Goal: Task Accomplishment & Management: Manage account settings

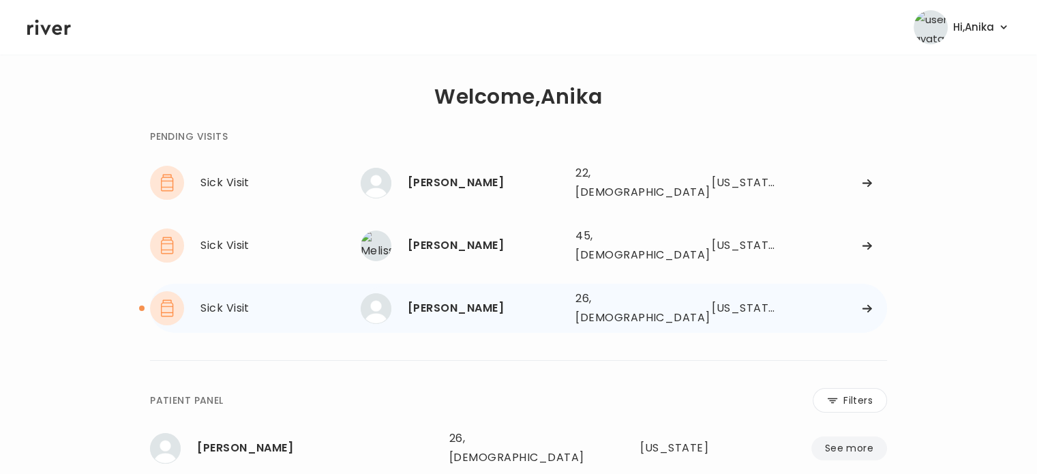
click at [480, 299] on div "[PERSON_NAME]" at bounding box center [486, 308] width 157 height 19
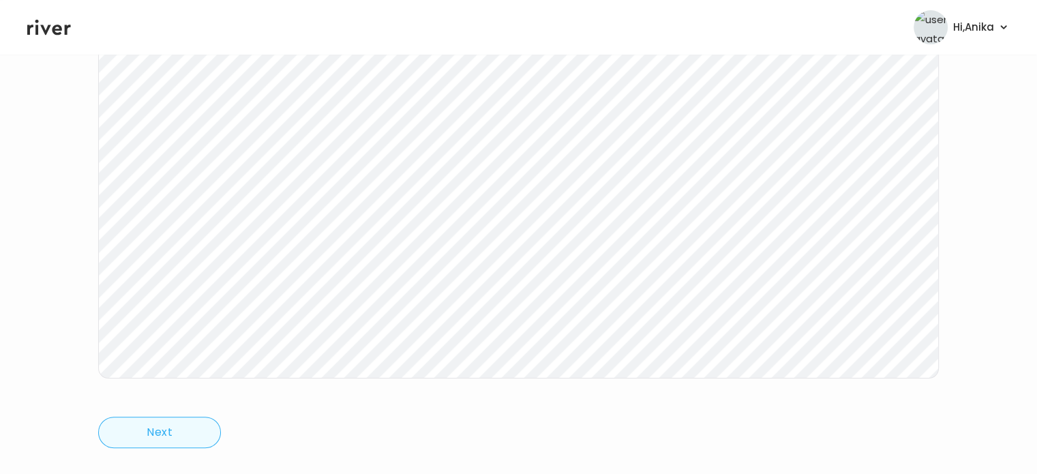
scroll to position [260, 0]
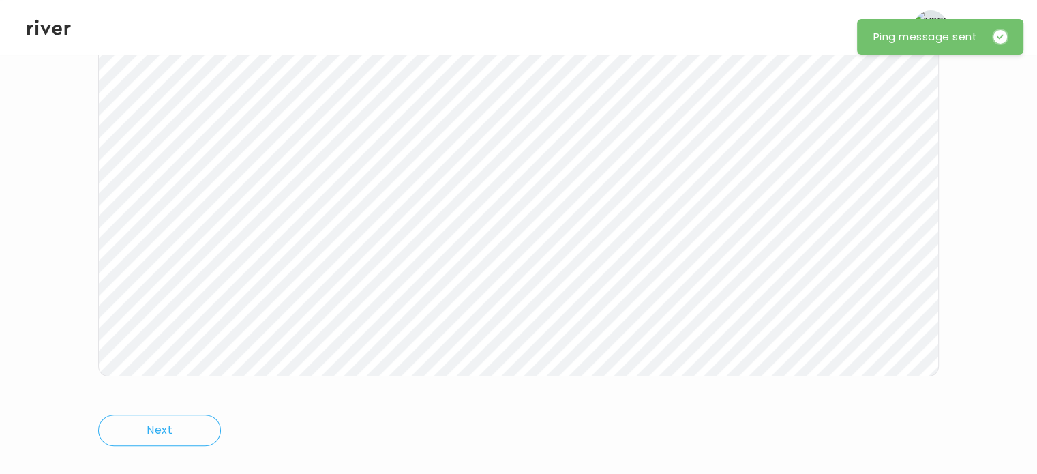
click at [55, 28] on icon at bounding box center [49, 27] width 44 height 20
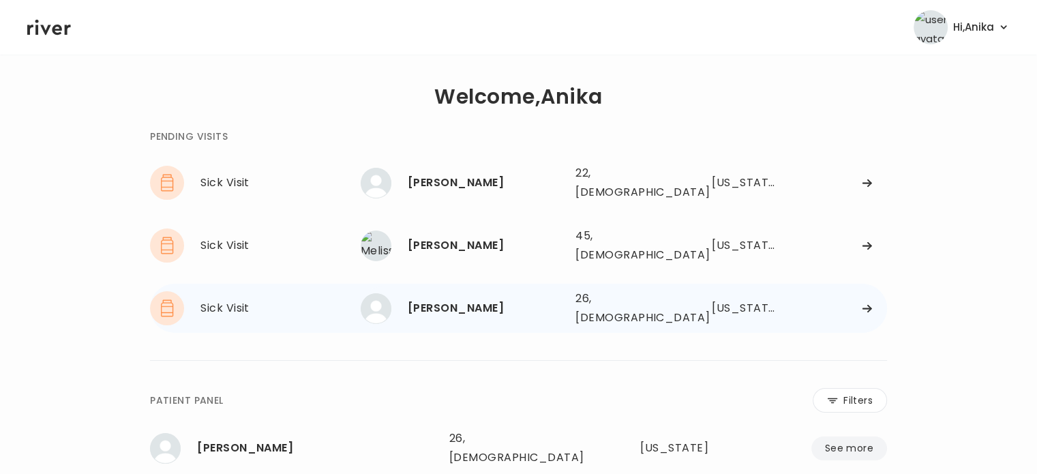
click at [444, 299] on div "[PERSON_NAME]" at bounding box center [486, 308] width 157 height 19
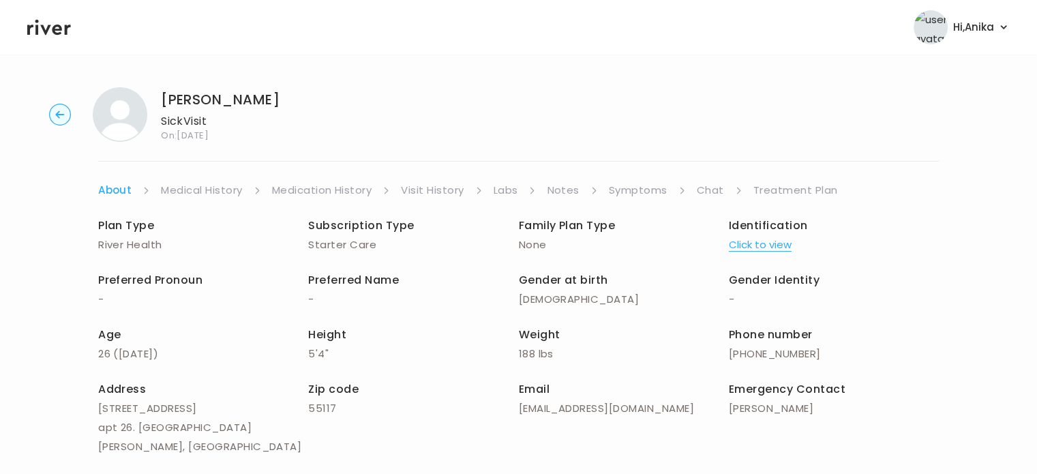
click at [624, 189] on link "Symptoms" at bounding box center [638, 190] width 59 height 19
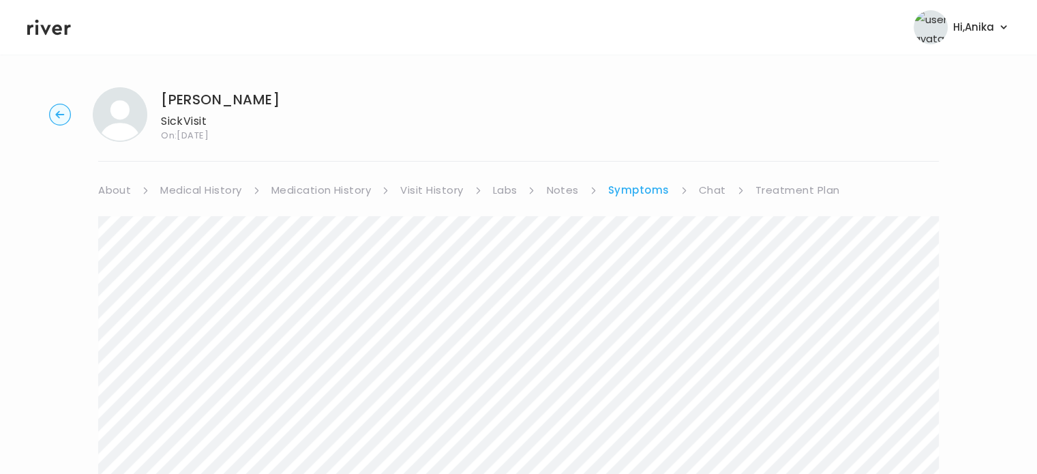
click at [705, 194] on link "Chat" at bounding box center [712, 190] width 27 height 19
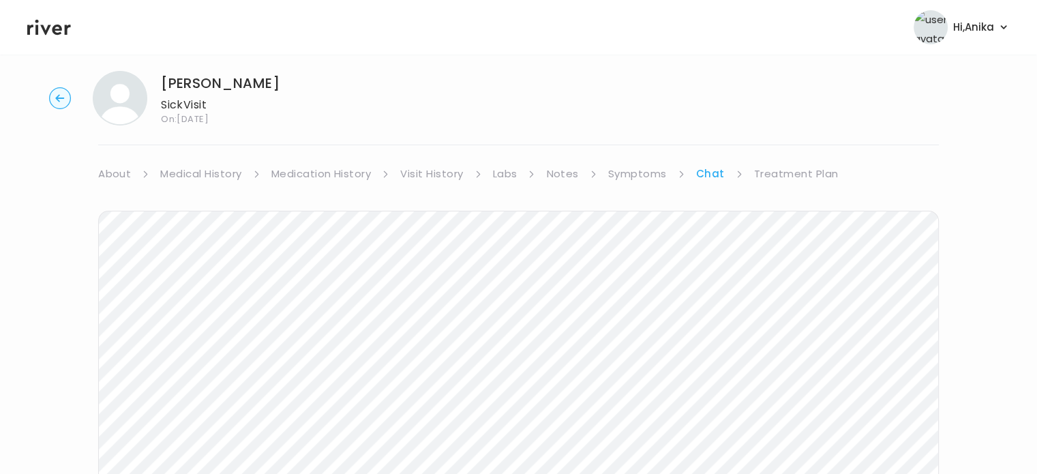
click at [796, 179] on link "Treatment Plan" at bounding box center [796, 173] width 85 height 19
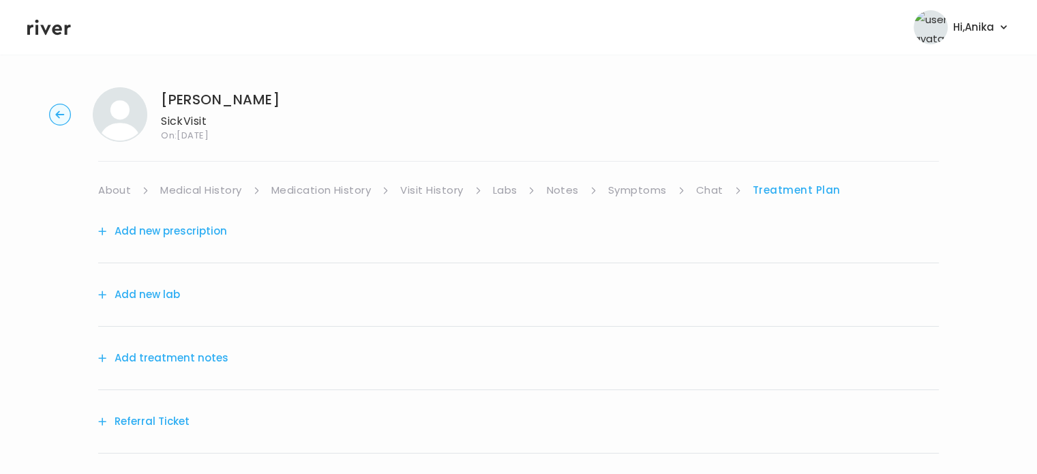
click at [179, 348] on button "Add treatment notes" at bounding box center [163, 357] width 130 height 19
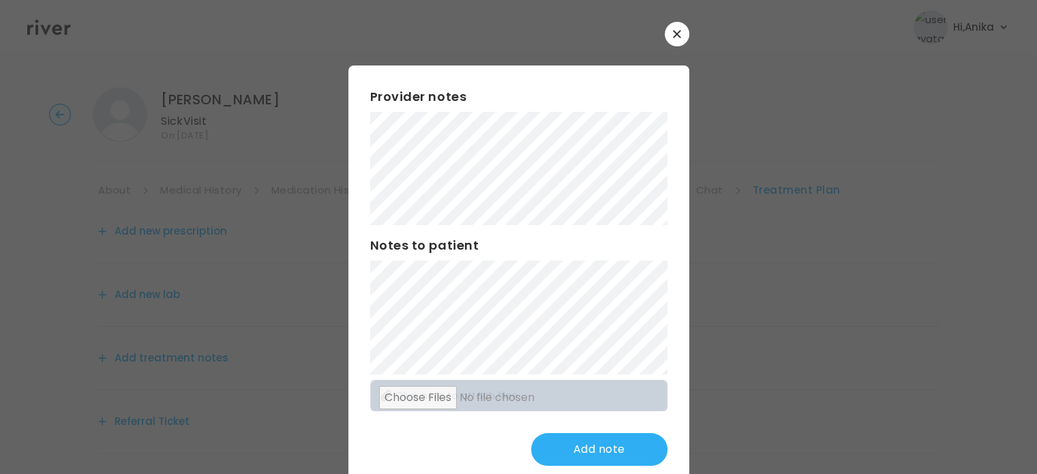
click at [237, 91] on div "​ Provider notes Notes to patient Click here to attach files Add note" at bounding box center [518, 254] width 1037 height 509
click at [577, 453] on button "Update note" at bounding box center [599, 449] width 136 height 33
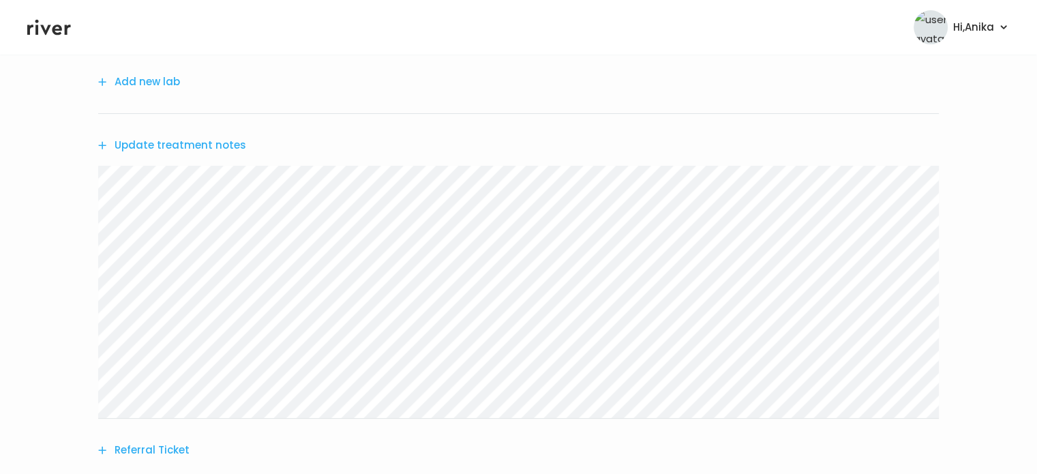
scroll to position [201, 0]
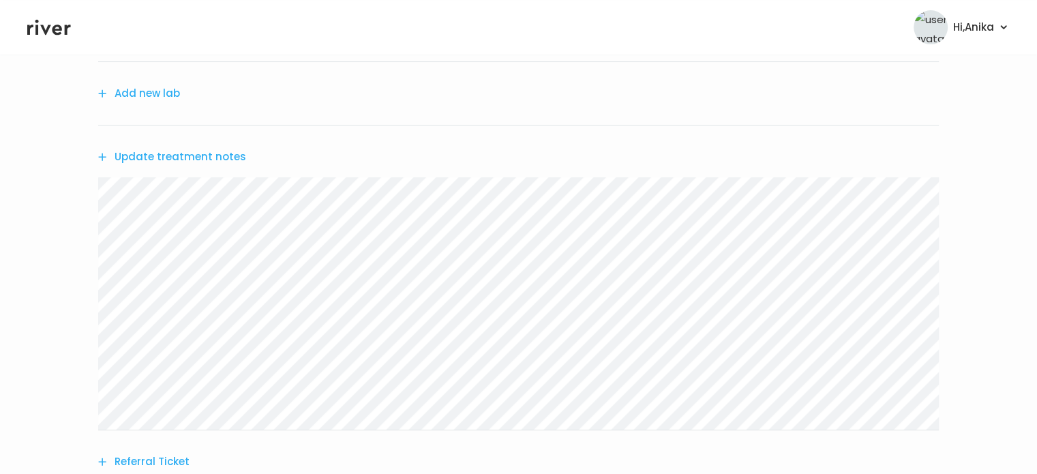
click at [169, 99] on button "Add new lab" at bounding box center [139, 93] width 82 height 19
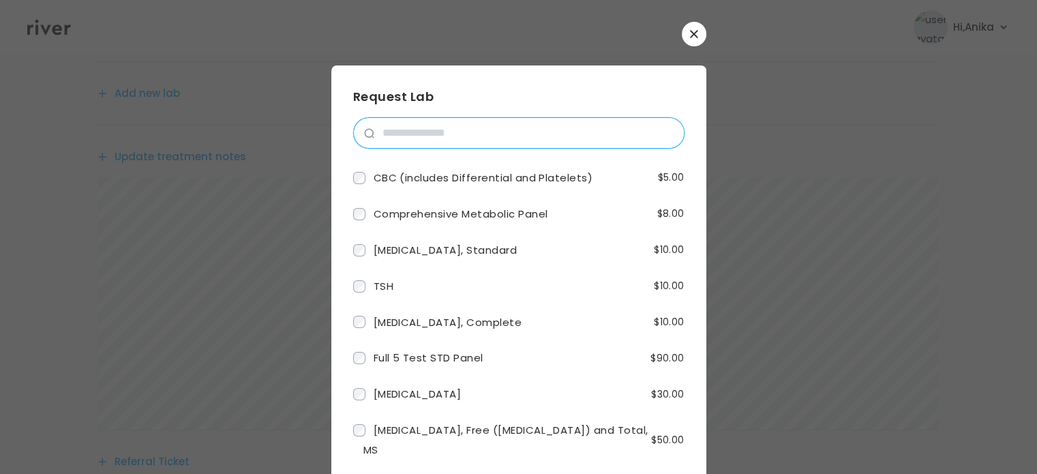
click at [455, 130] on input "search" at bounding box center [528, 133] width 309 height 30
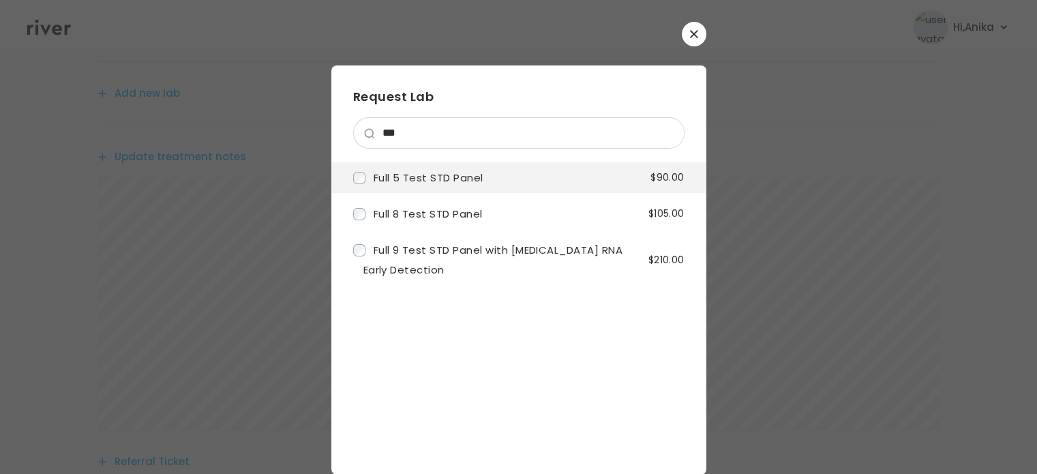
click at [441, 182] on span "Full 5 Test STD Panel" at bounding box center [429, 177] width 110 height 14
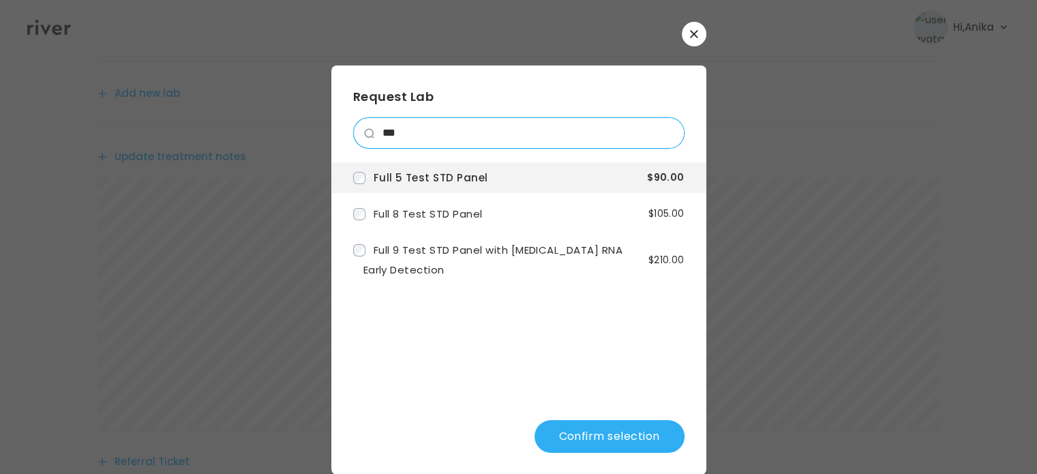
drag, startPoint x: 476, startPoint y: 136, endPoint x: 333, endPoint y: 150, distance: 144.5
click at [333, 150] on div "Request Lab *** Full 5 Test STD Panel $90.00 Full 8 Test STD Panel $105.00 Full…" at bounding box center [518, 269] width 375 height 409
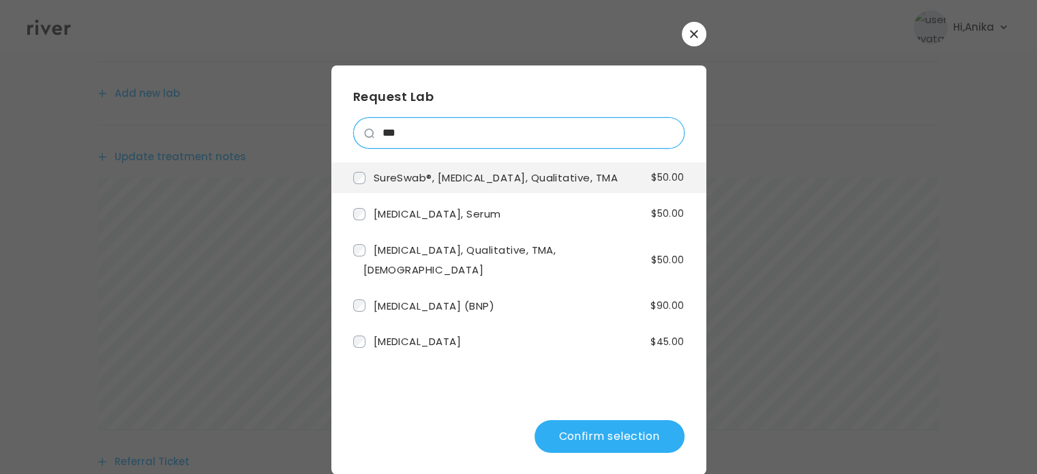
type input "***"
click at [418, 185] on span "SureSwab®, [MEDICAL_DATA], Qualitative, TMA" at bounding box center [496, 177] width 245 height 14
click at [581, 433] on button "Confirm selection" at bounding box center [609, 436] width 150 height 33
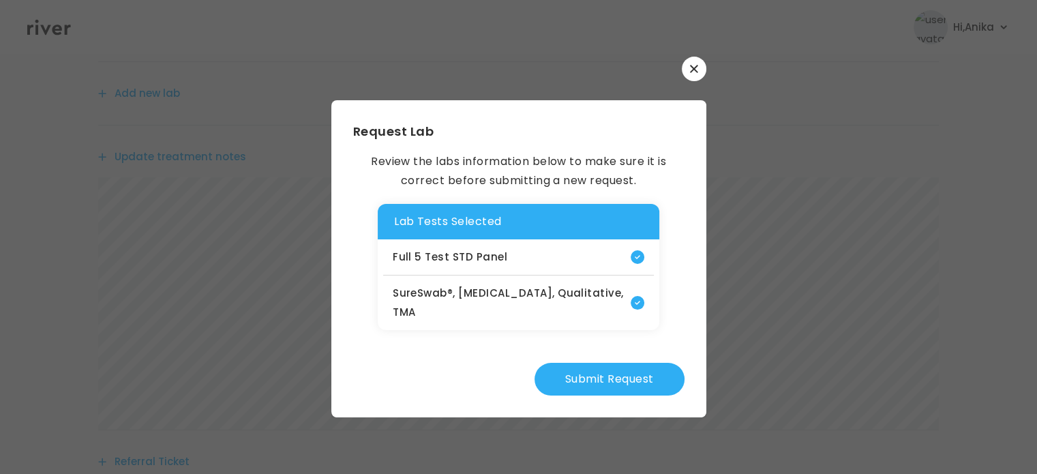
click at [608, 379] on button "Submit Request" at bounding box center [609, 379] width 150 height 33
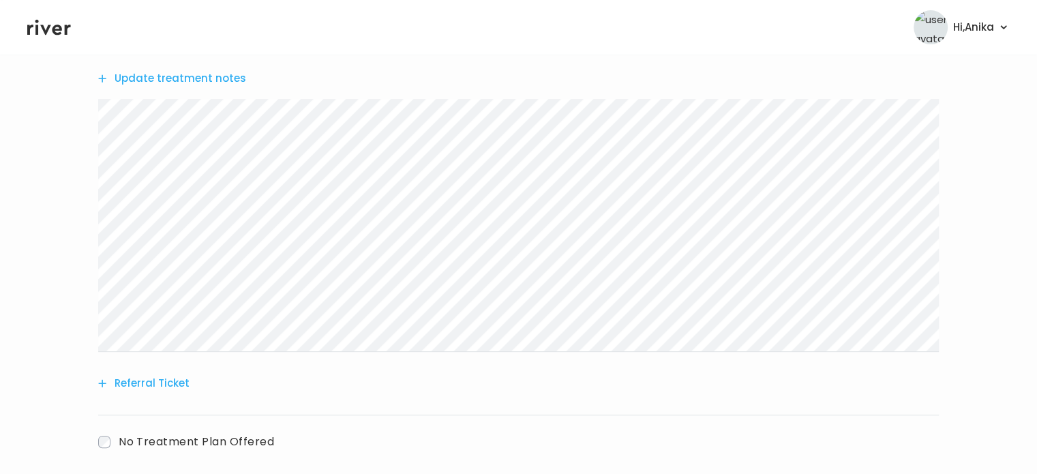
scroll to position [395, 0]
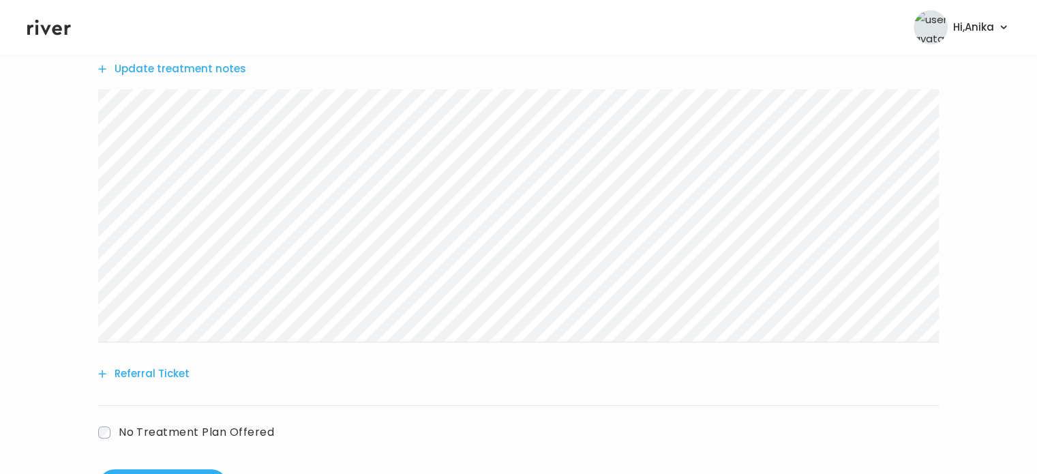
click at [177, 72] on button "Update treatment notes" at bounding box center [172, 68] width 148 height 19
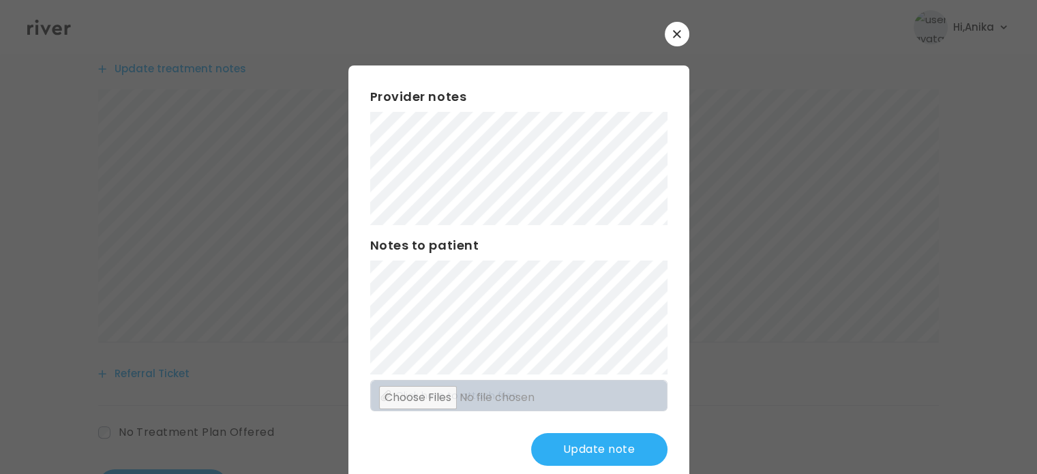
click at [578, 449] on button "Update note" at bounding box center [599, 449] width 136 height 33
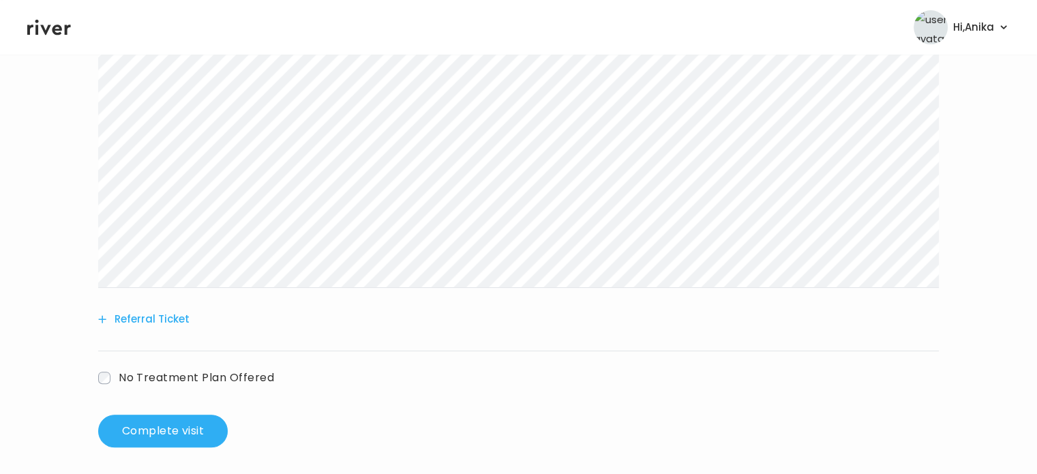
scroll to position [455, 0]
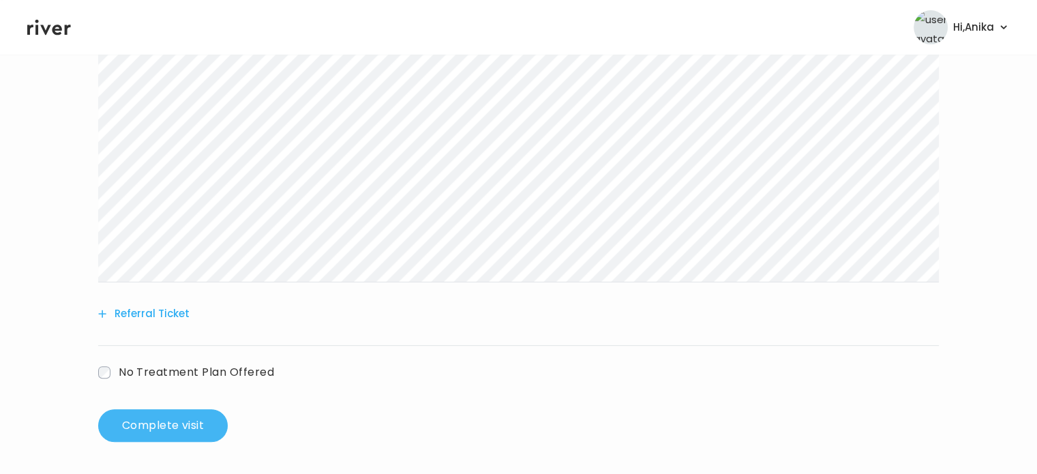
click at [194, 416] on button "Complete visit" at bounding box center [163, 425] width 130 height 33
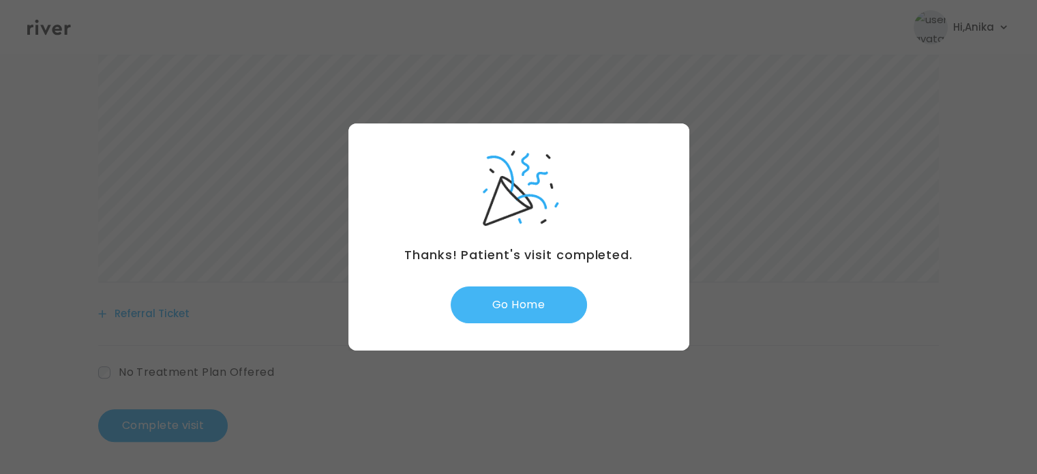
click at [538, 297] on button "Go Home" at bounding box center [519, 304] width 136 height 37
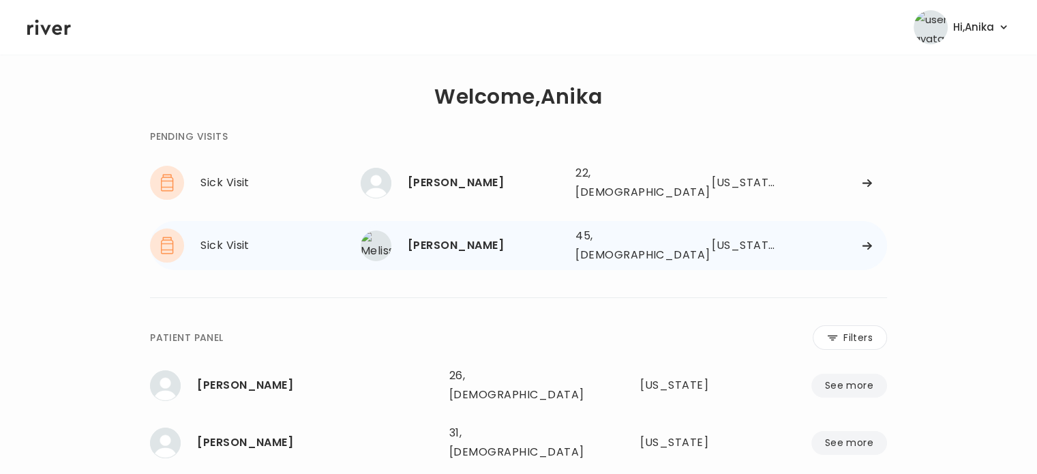
click at [476, 236] on div "[PERSON_NAME]" at bounding box center [486, 245] width 157 height 19
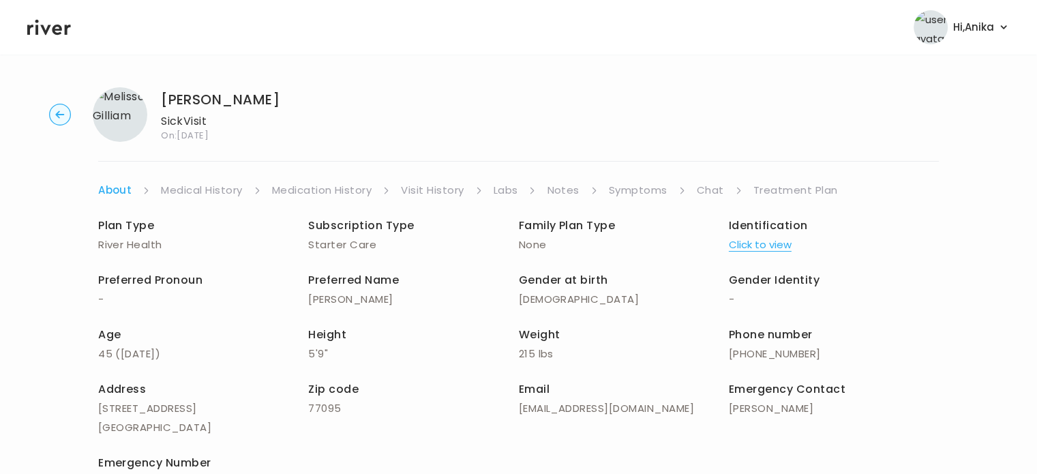
click at [747, 256] on div "Plan Type River Health Subscription Type Starter Care Family Plan Type None Ide…" at bounding box center [518, 353] width 840 height 275
click at [748, 240] on button "Click to view" at bounding box center [760, 244] width 63 height 19
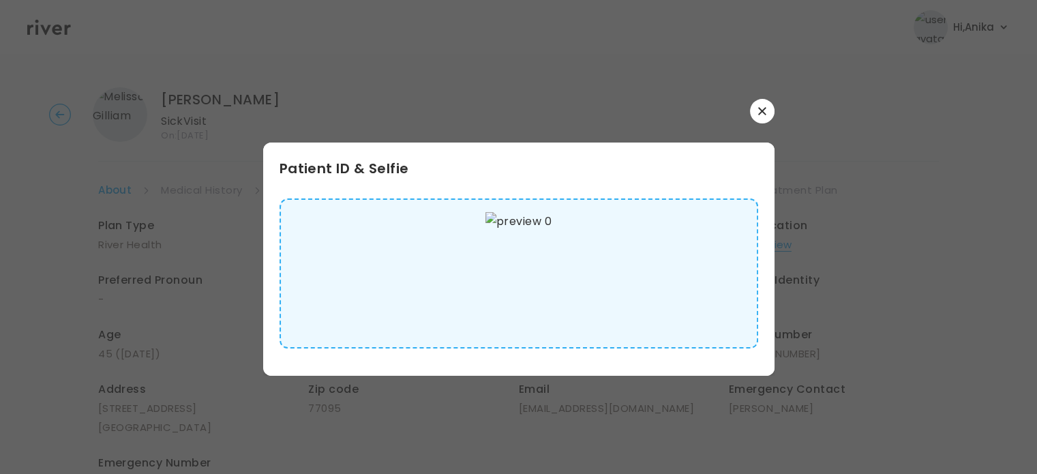
click at [758, 114] on icon "button" at bounding box center [761, 110] width 7 height 7
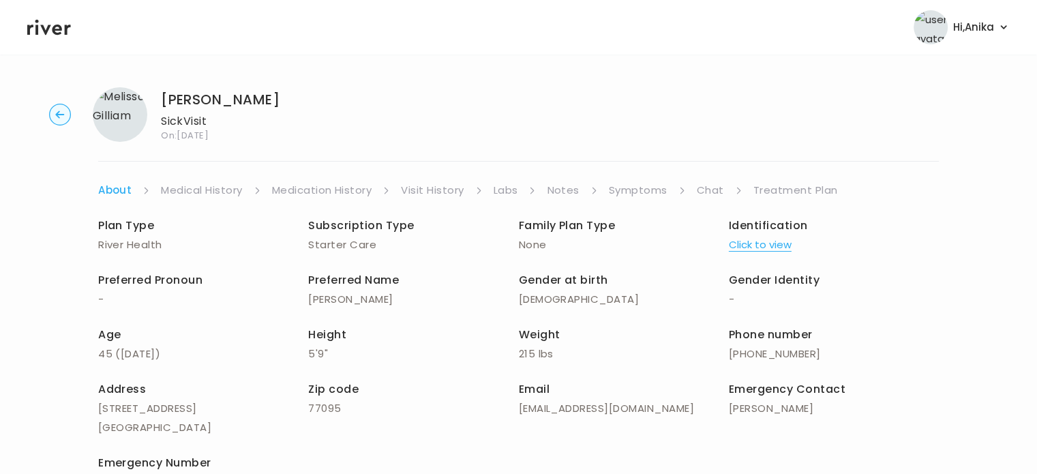
click at [215, 194] on link "Medical History" at bounding box center [201, 190] width 81 height 19
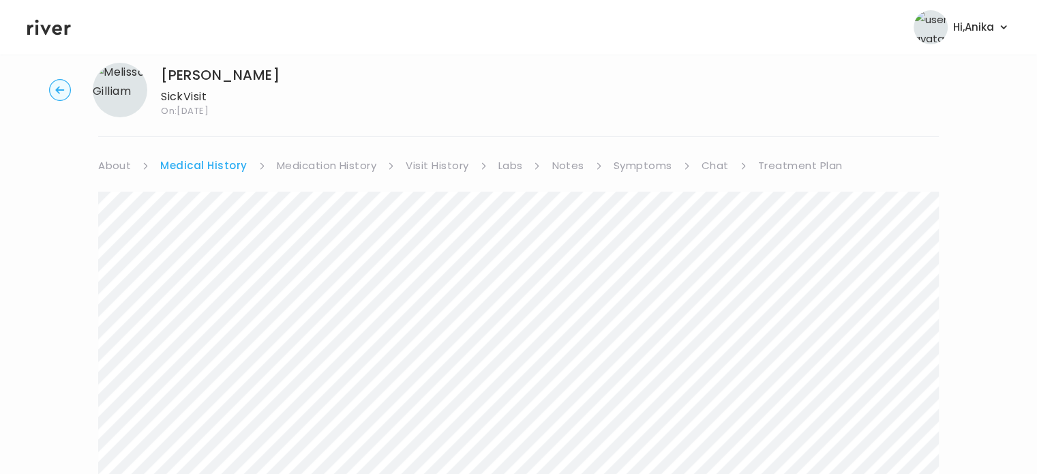
scroll to position [9, 0]
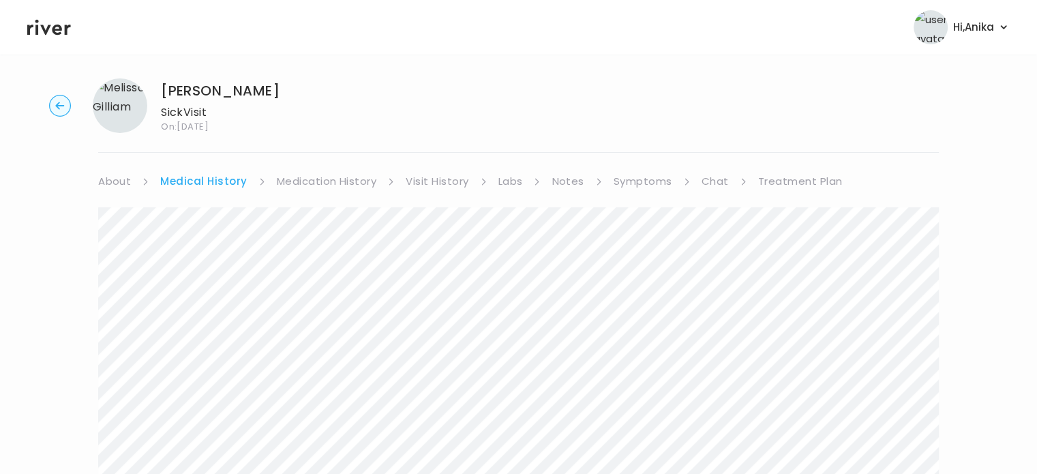
click at [316, 170] on div "Melissa Gilliam Sick Visit On: 19 Aug 2025 About Medical History Medication His…" at bounding box center [518, 459] width 1037 height 784
click at [313, 182] on link "Medication History" at bounding box center [327, 181] width 100 height 19
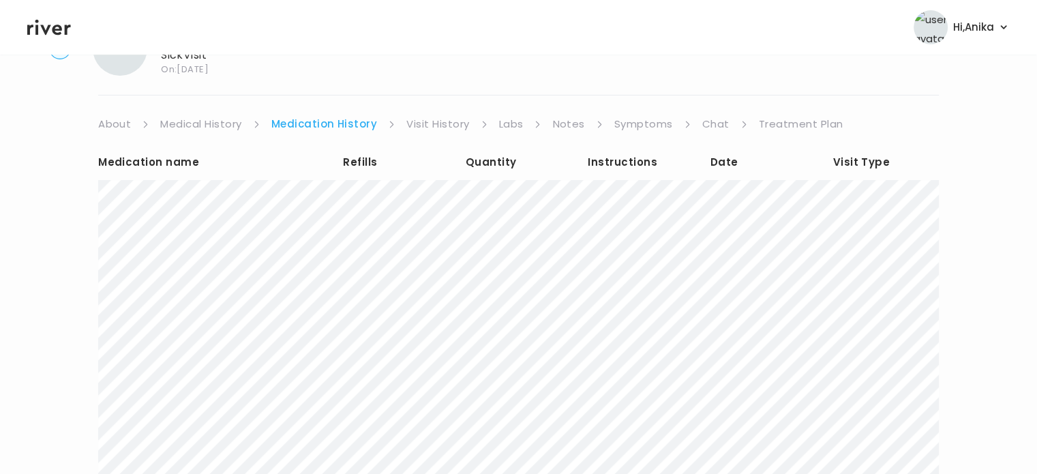
scroll to position [45, 0]
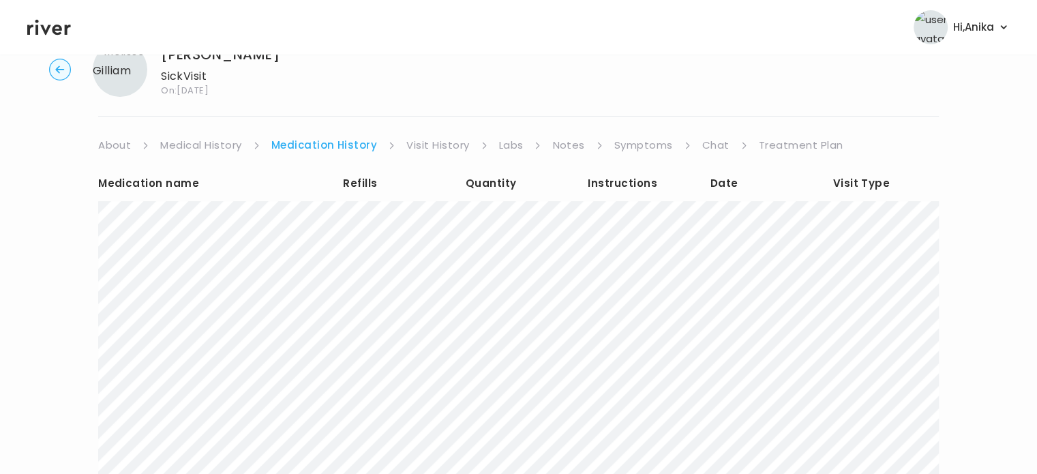
click at [442, 145] on link "Visit History" at bounding box center [437, 145] width 63 height 19
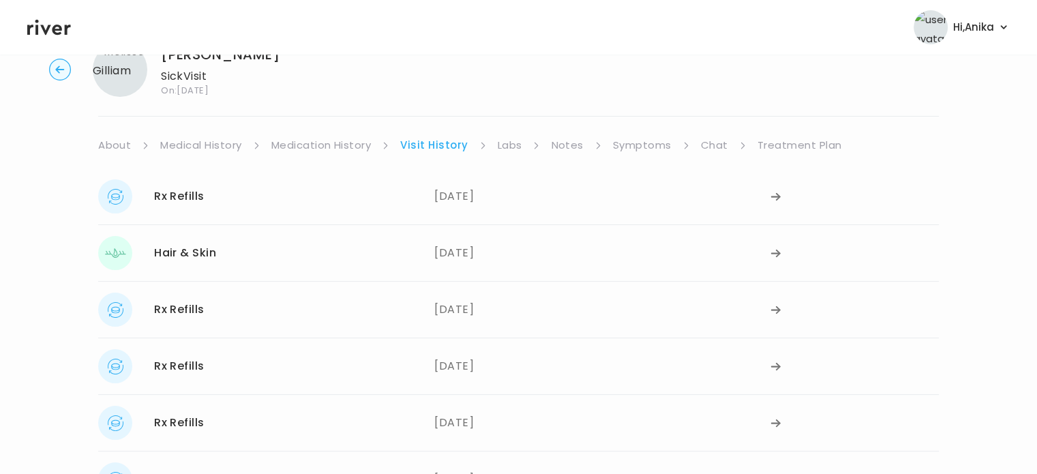
click at [504, 144] on link "Labs" at bounding box center [510, 145] width 25 height 19
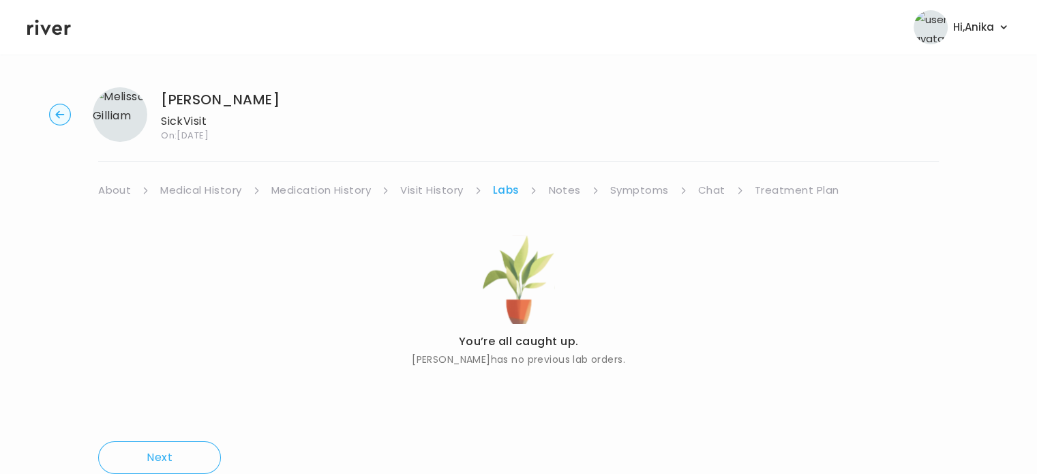
click at [555, 187] on link "Notes" at bounding box center [564, 190] width 32 height 19
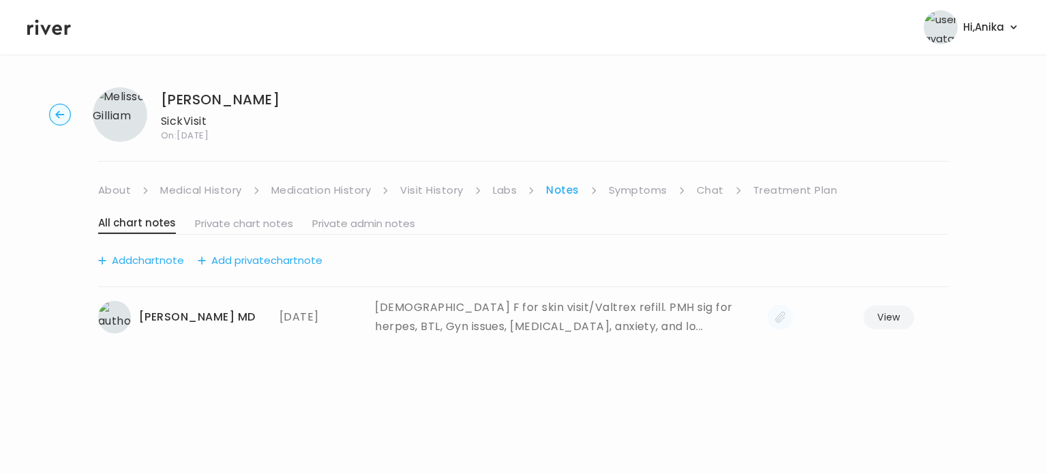
click at [631, 192] on link "Symptoms" at bounding box center [638, 190] width 59 height 19
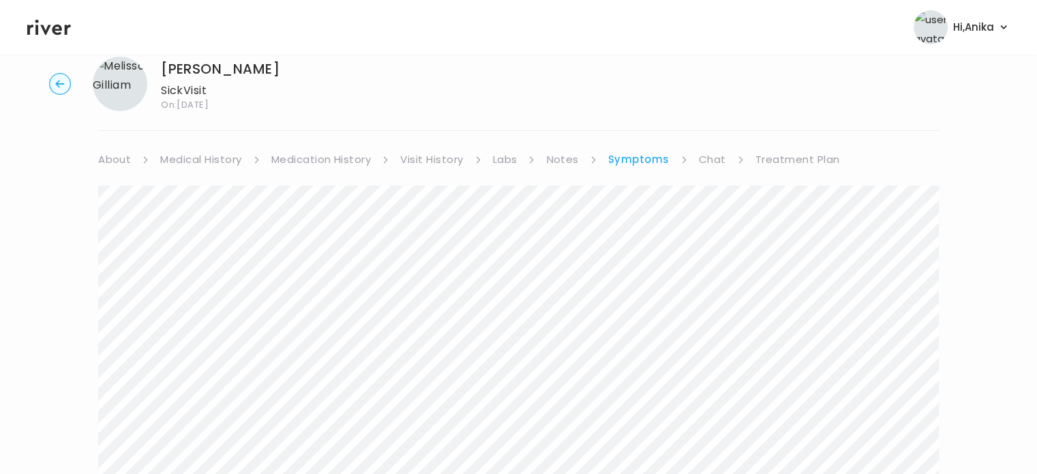
scroll to position [10, 0]
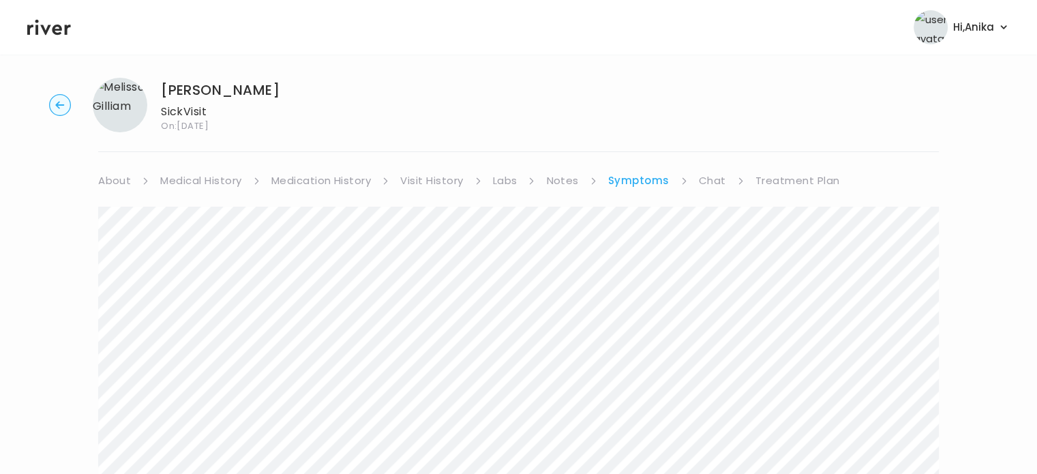
click at [757, 185] on link "Treatment Plan" at bounding box center [797, 180] width 85 height 19
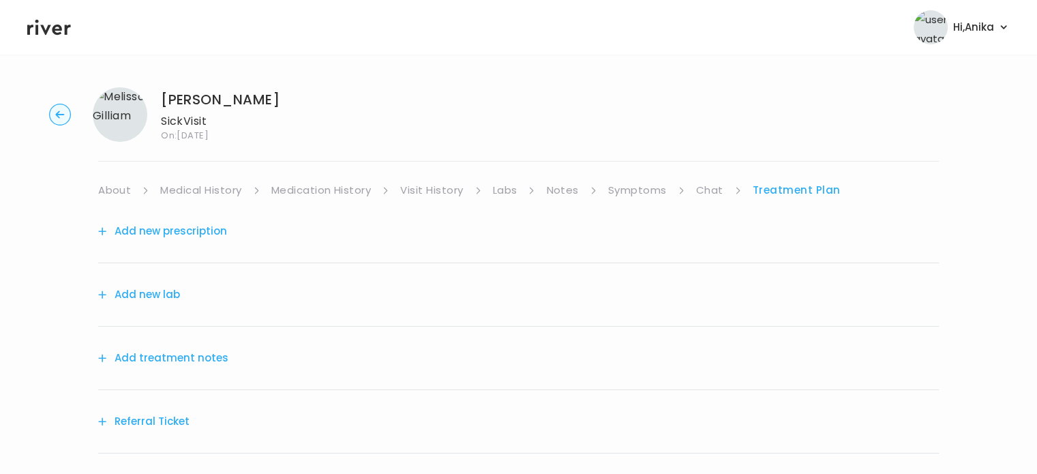
click at [204, 354] on button "Add treatment notes" at bounding box center [163, 357] width 130 height 19
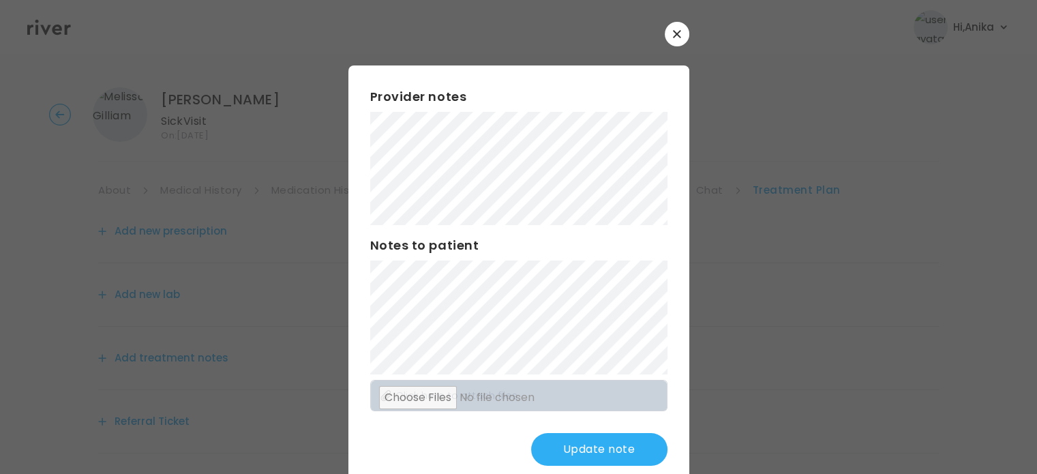
click at [583, 444] on button "Update note" at bounding box center [599, 449] width 136 height 33
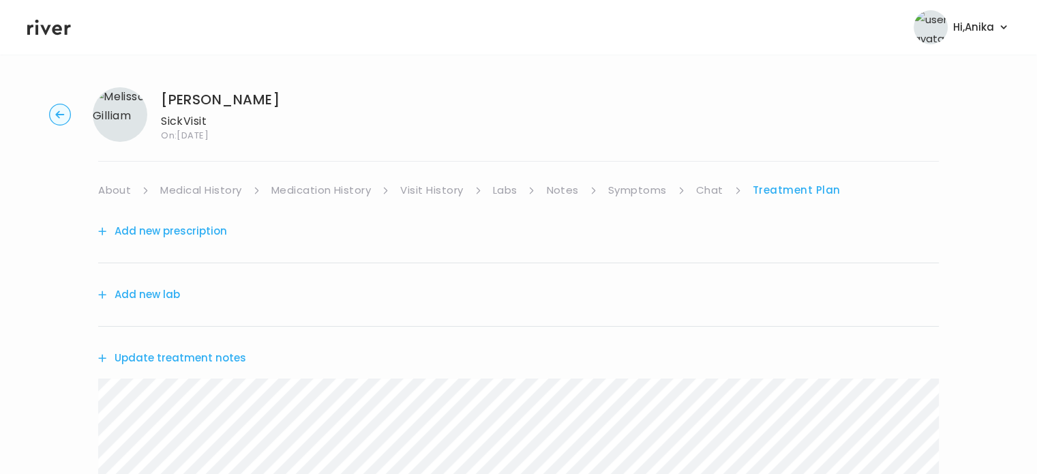
click at [337, 185] on link "Medication History" at bounding box center [321, 190] width 100 height 19
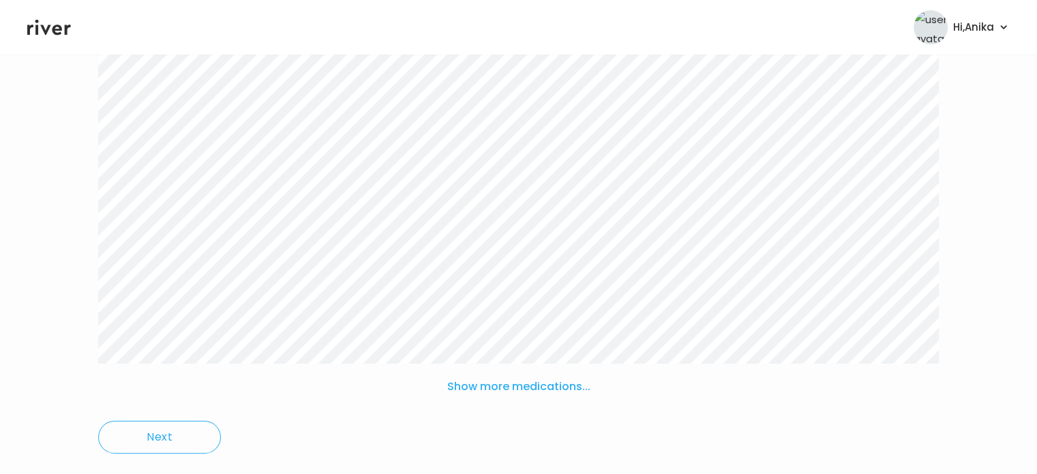
scroll to position [204, 0]
click at [504, 390] on button "Show more medications..." at bounding box center [519, 385] width 154 height 30
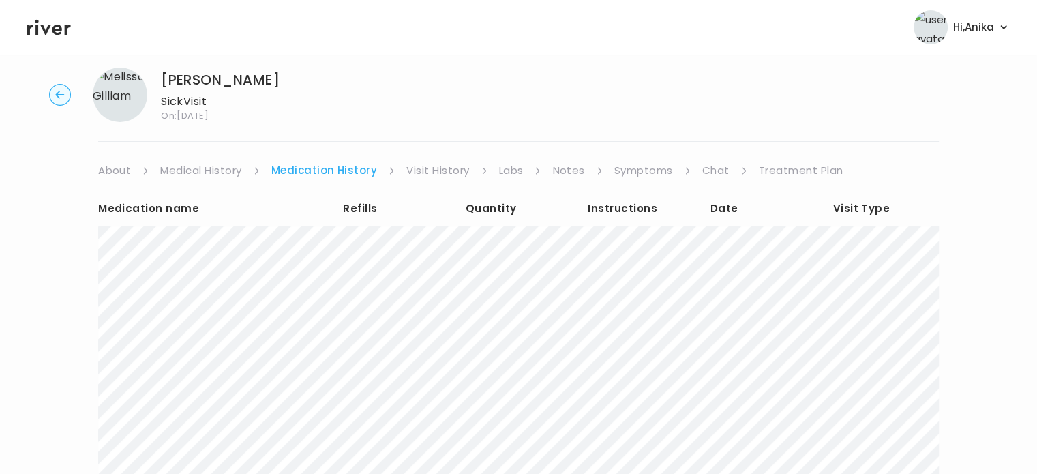
scroll to position [0, 0]
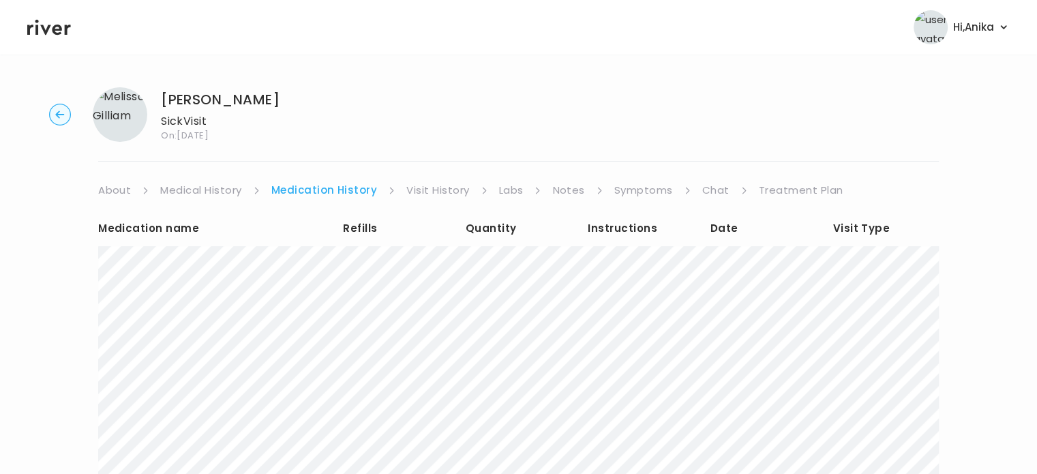
click at [436, 192] on link "Visit History" at bounding box center [437, 190] width 63 height 19
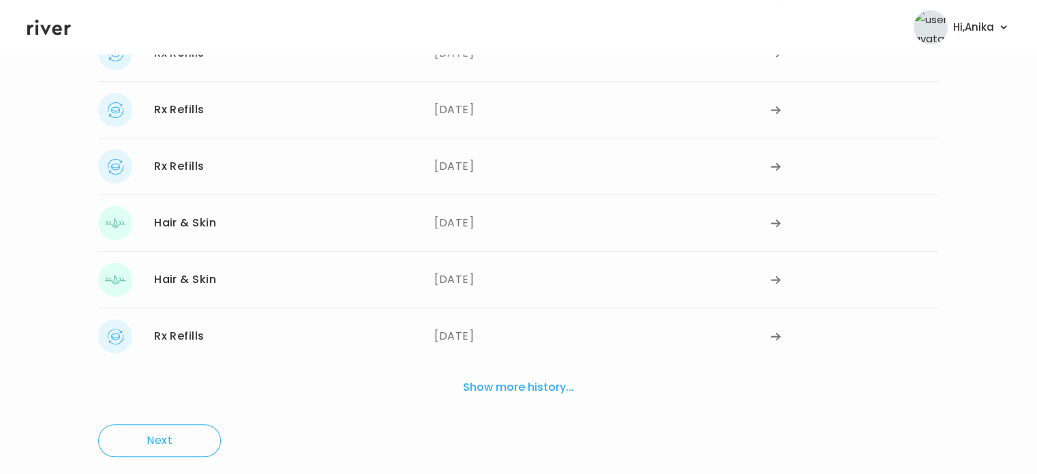
scroll to position [428, 0]
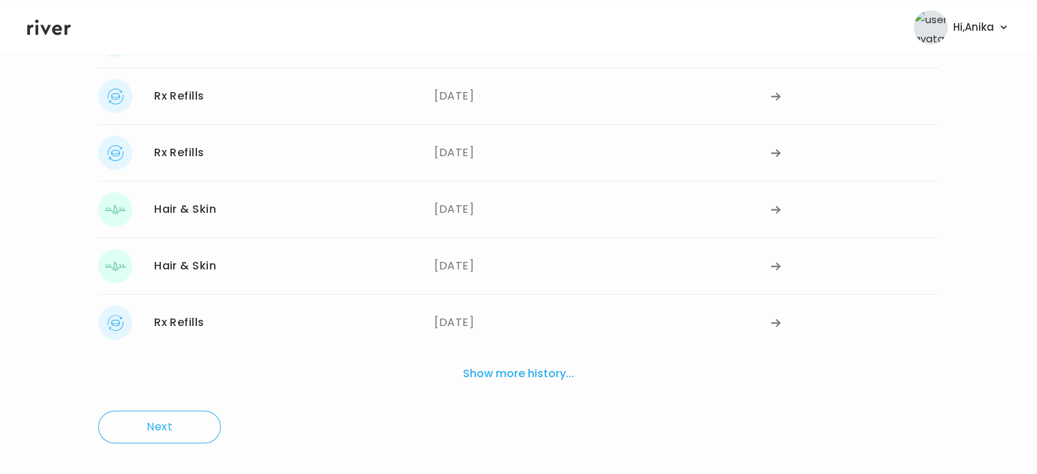
click at [502, 375] on button "Show more history..." at bounding box center [518, 374] width 122 height 30
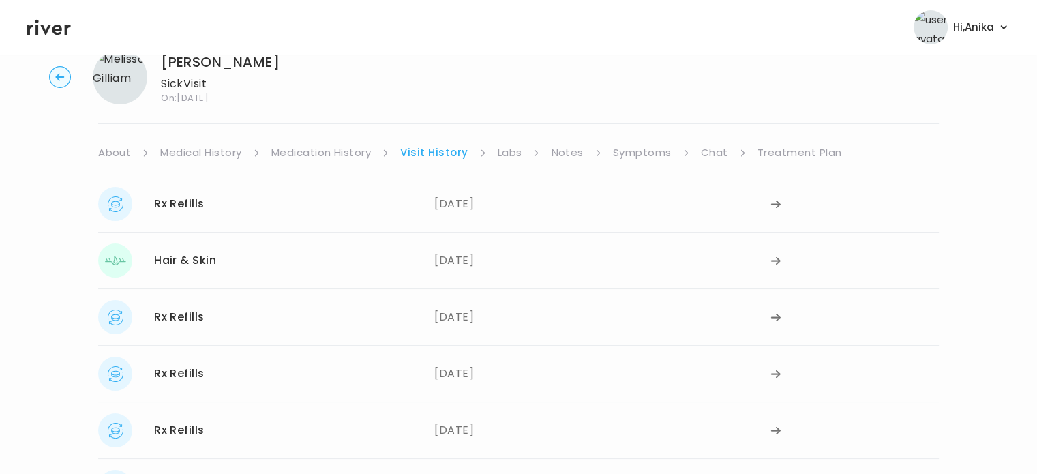
scroll to position [0, 0]
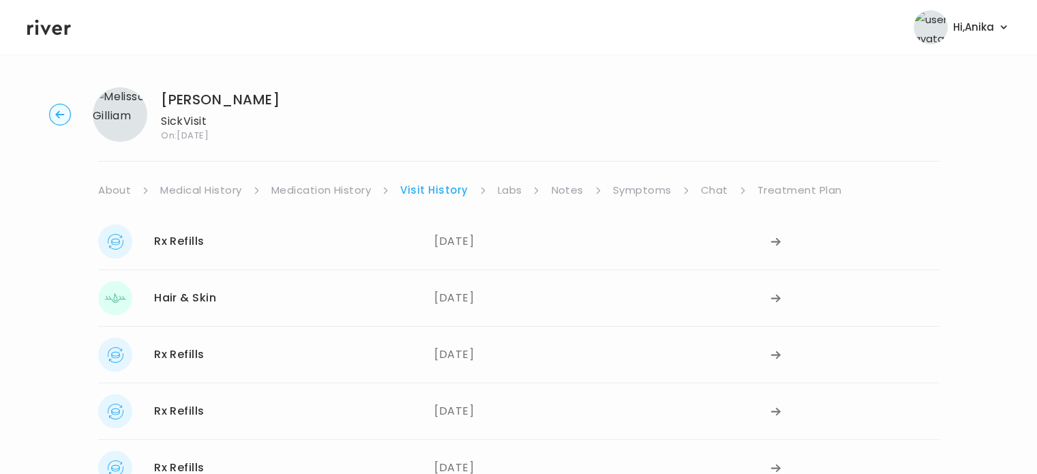
click at [793, 194] on link "Treatment Plan" at bounding box center [799, 190] width 85 height 19
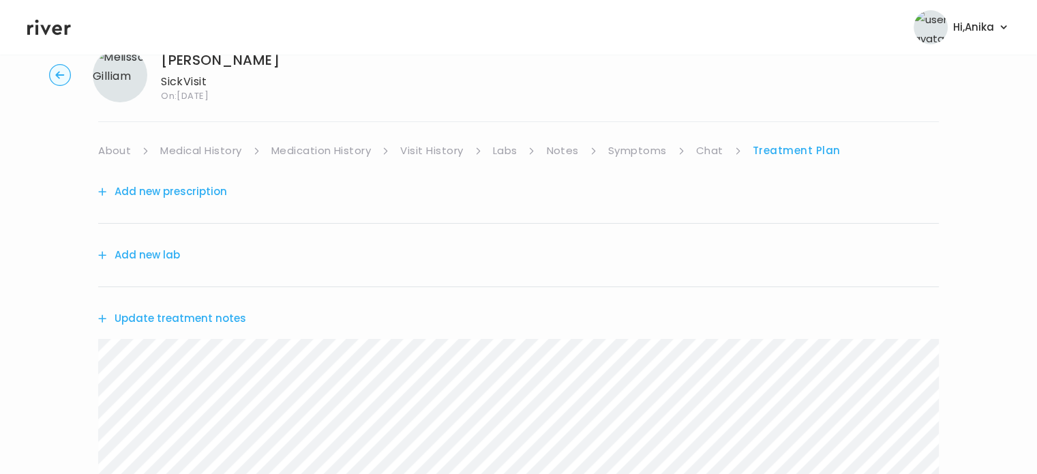
scroll to position [50, 0]
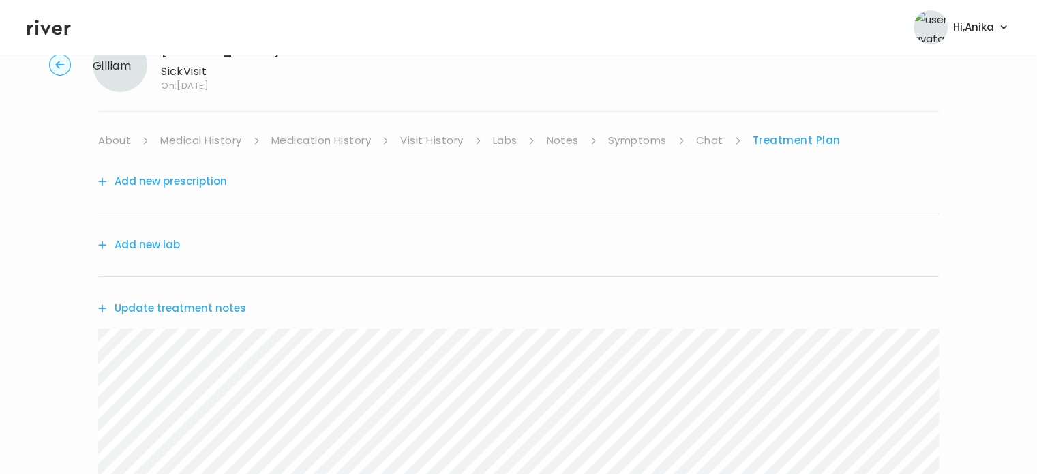
click at [336, 142] on link "Medication History" at bounding box center [321, 140] width 100 height 19
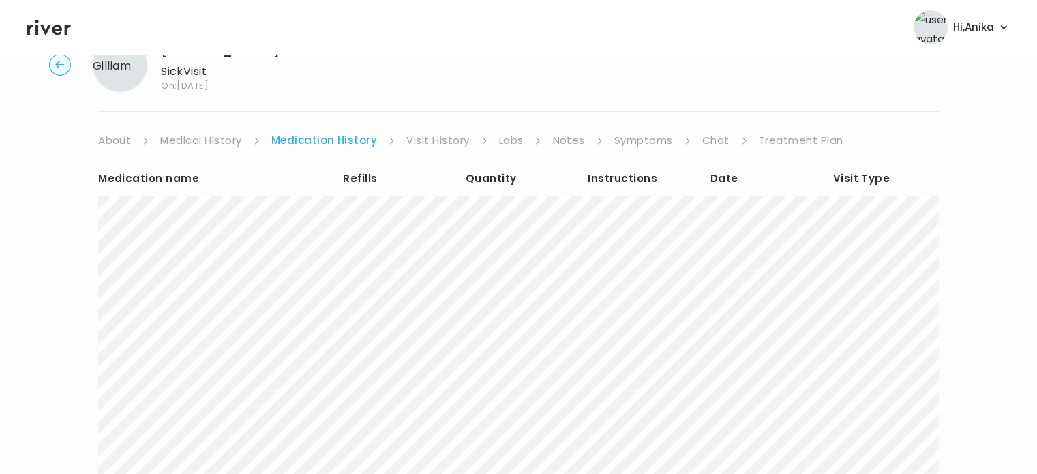
click at [205, 136] on link "Medical History" at bounding box center [200, 140] width 81 height 19
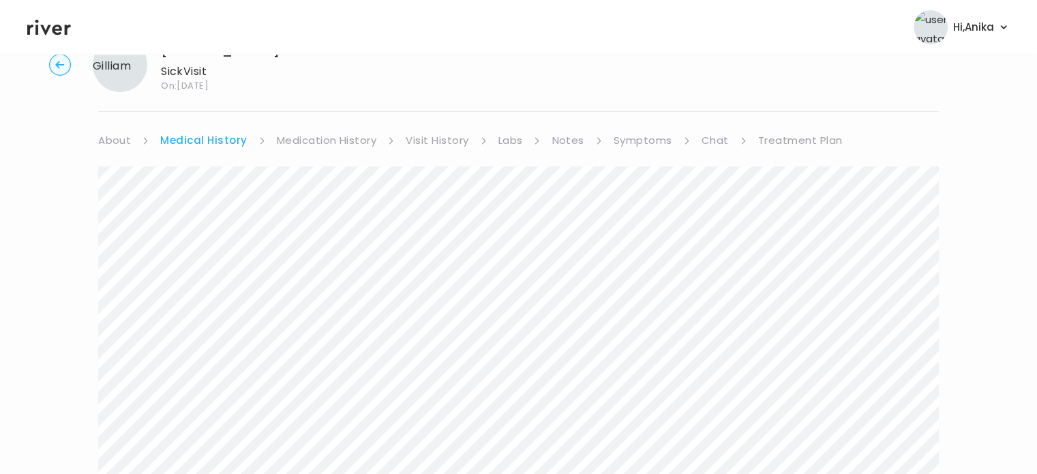
click at [799, 144] on link "Treatment Plan" at bounding box center [800, 140] width 85 height 19
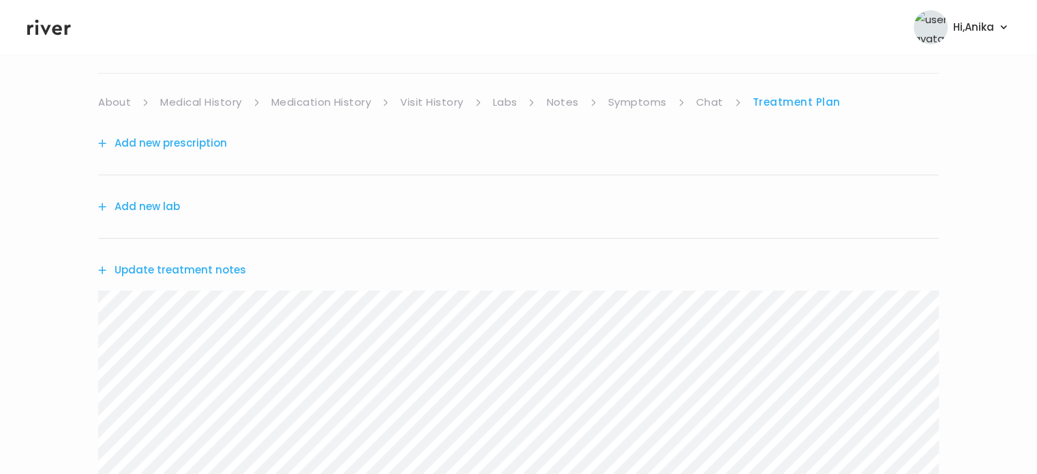
scroll to position [91, 0]
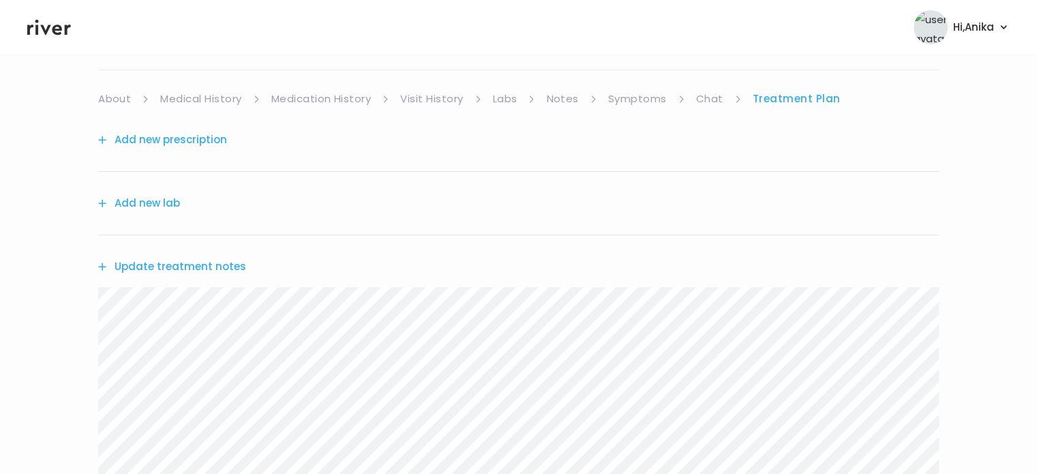
click at [191, 259] on button "Update treatment notes" at bounding box center [172, 266] width 148 height 19
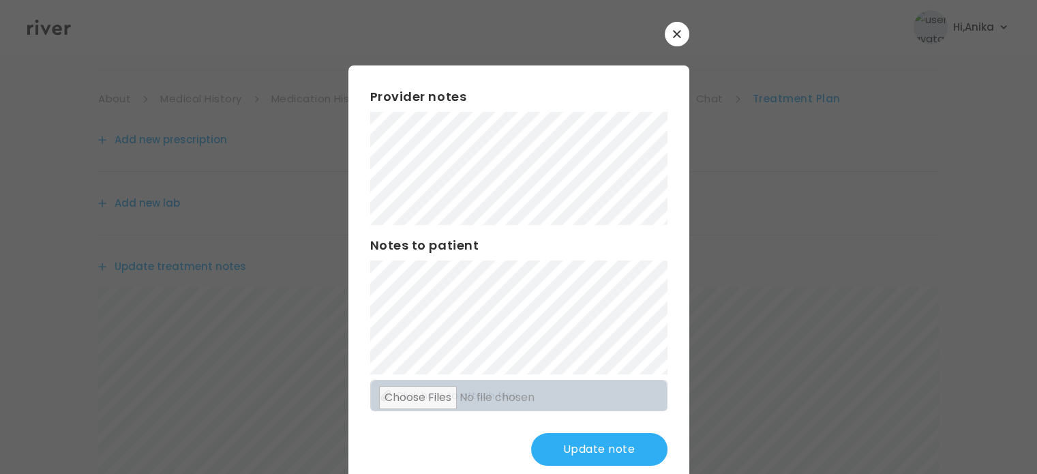
click at [581, 440] on button "Update note" at bounding box center [599, 449] width 136 height 33
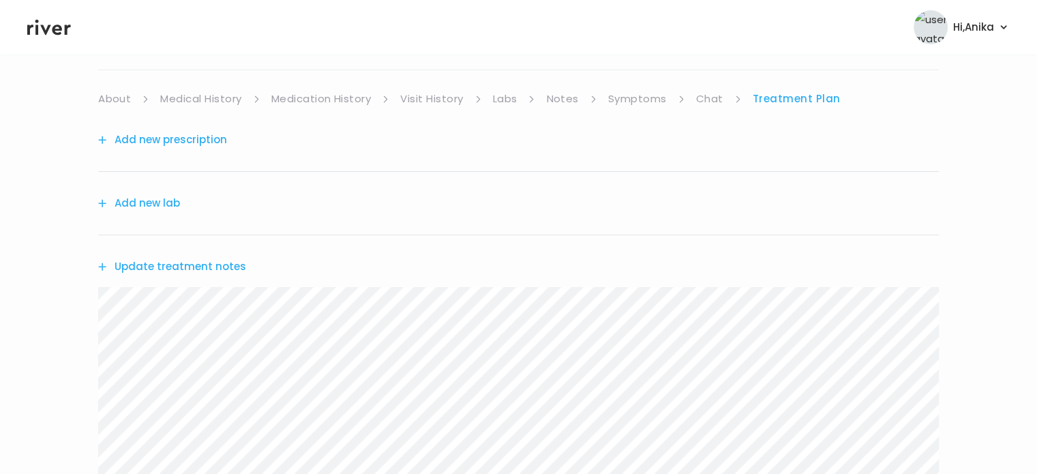
click at [433, 85] on div "Melissa Gilliam Sick Visit On: 19 Aug 2025 About Medical History Medication His…" at bounding box center [518, 347] width 1037 height 725
click at [431, 97] on link "Visit History" at bounding box center [431, 98] width 63 height 19
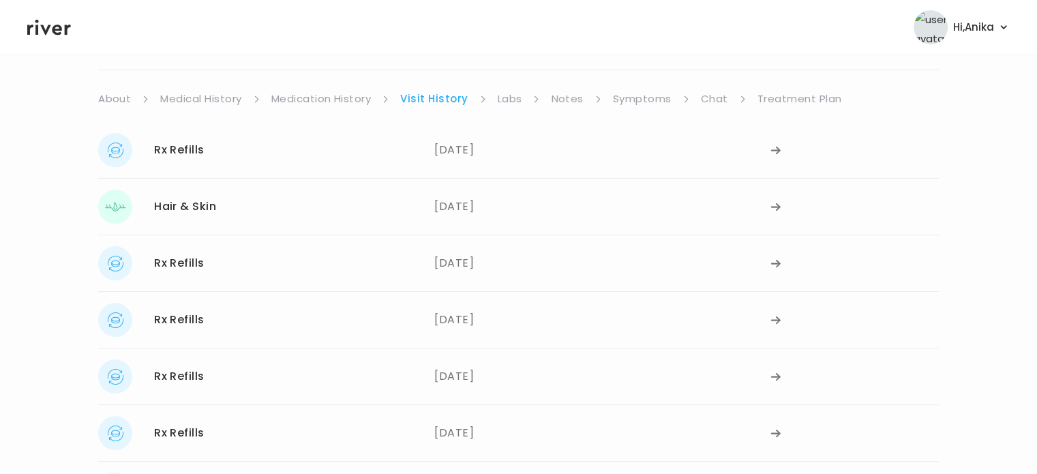
click at [322, 95] on link "Medication History" at bounding box center [321, 98] width 100 height 19
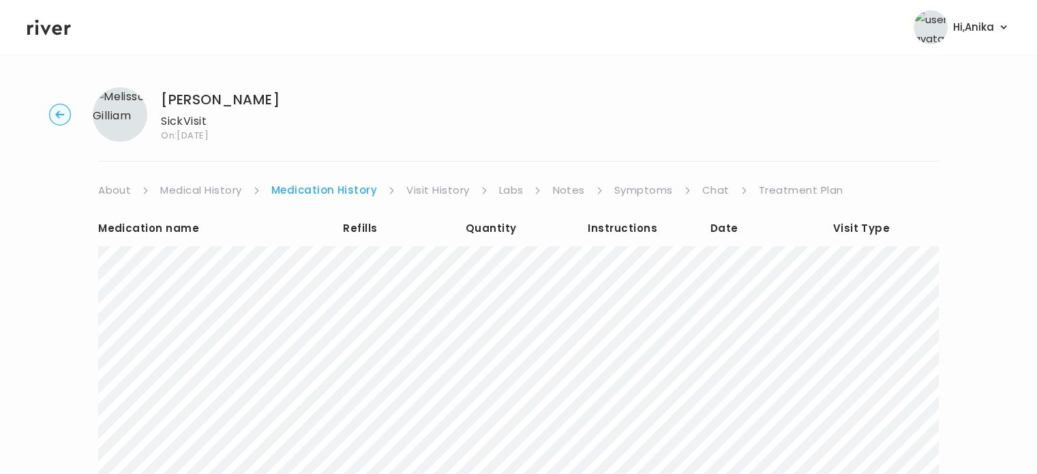
click at [778, 204] on div "Medication name Refills Quantity Instructions Date Visit Type Show more medicat…" at bounding box center [518, 438] width 840 height 476
click at [777, 190] on link "Treatment Plan" at bounding box center [801, 190] width 85 height 19
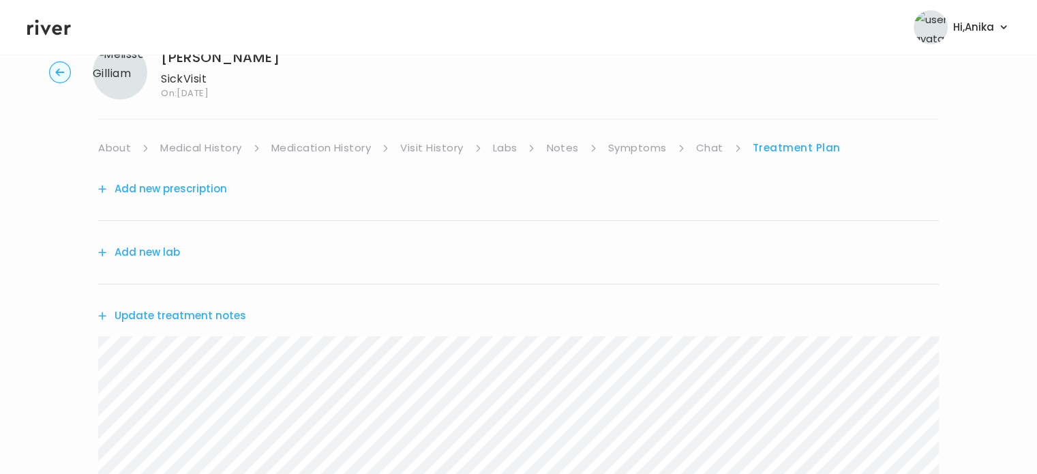
scroll to position [43, 0]
click at [170, 308] on button "Update treatment notes" at bounding box center [172, 314] width 148 height 19
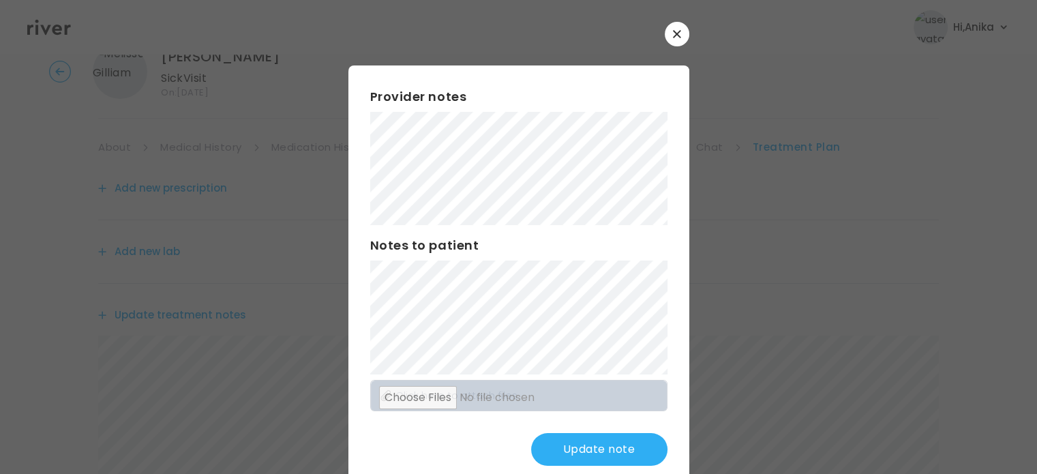
click at [581, 451] on button "Update note" at bounding box center [599, 449] width 136 height 33
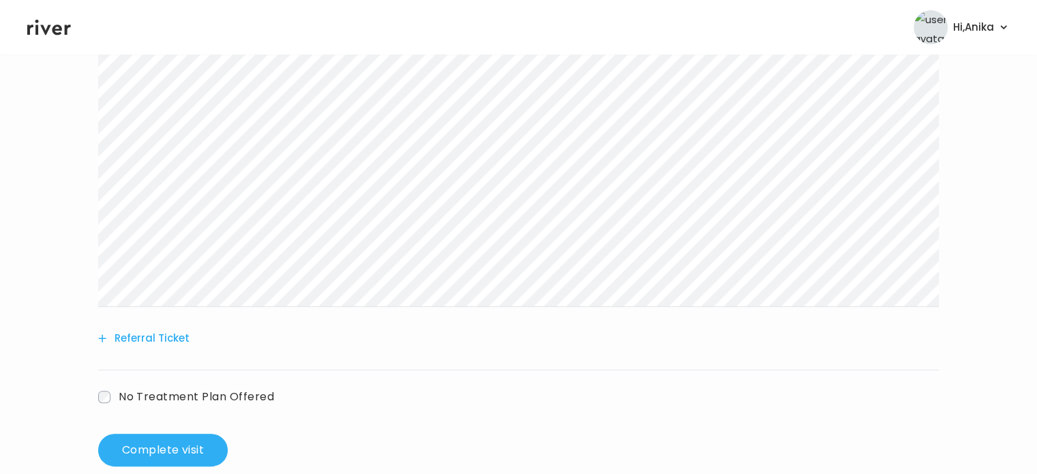
scroll to position [327, 0]
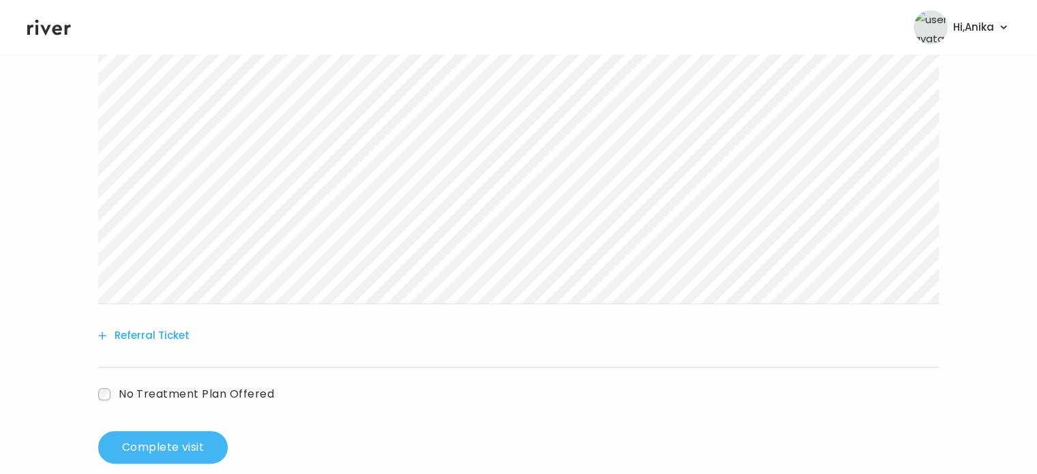
click at [178, 450] on button "Complete visit" at bounding box center [163, 447] width 130 height 33
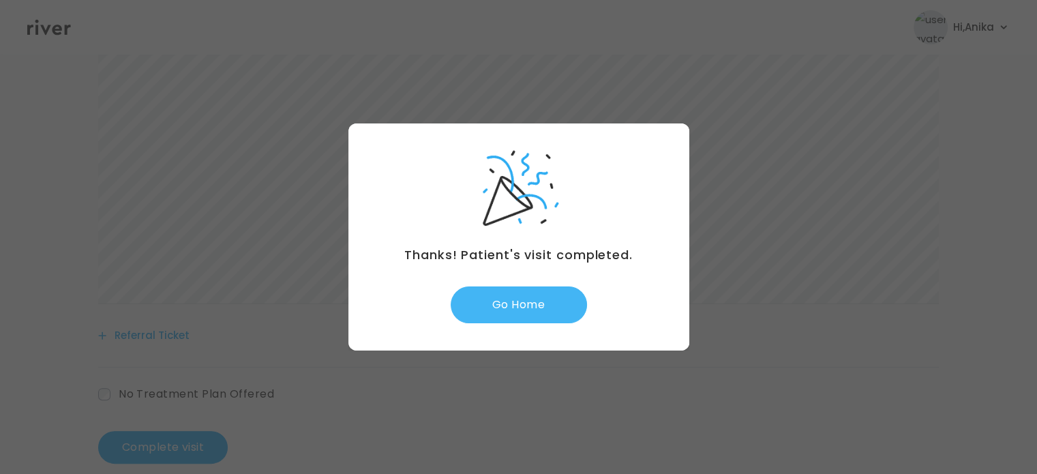
click at [547, 289] on button "Go Home" at bounding box center [519, 304] width 136 height 37
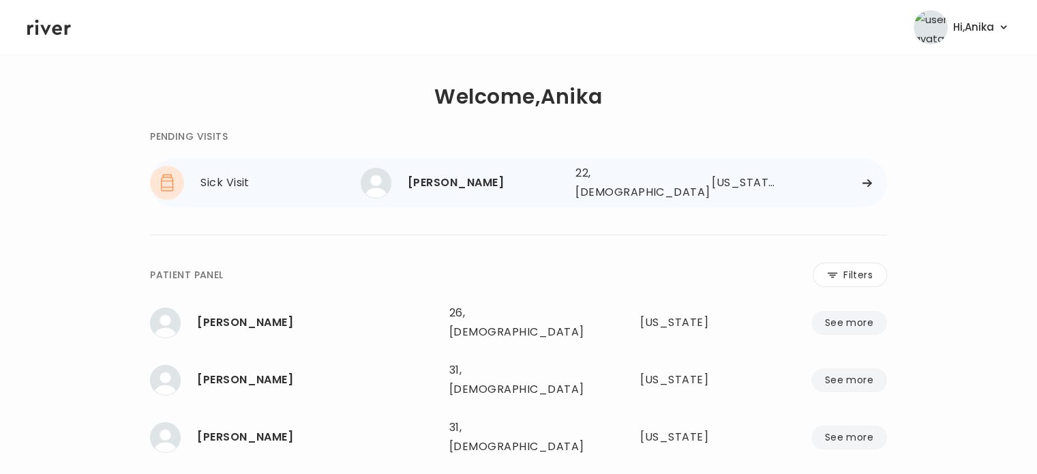
click at [580, 187] on div "22, [DEMOGRAPHIC_DATA]" at bounding box center [623, 183] width 97 height 38
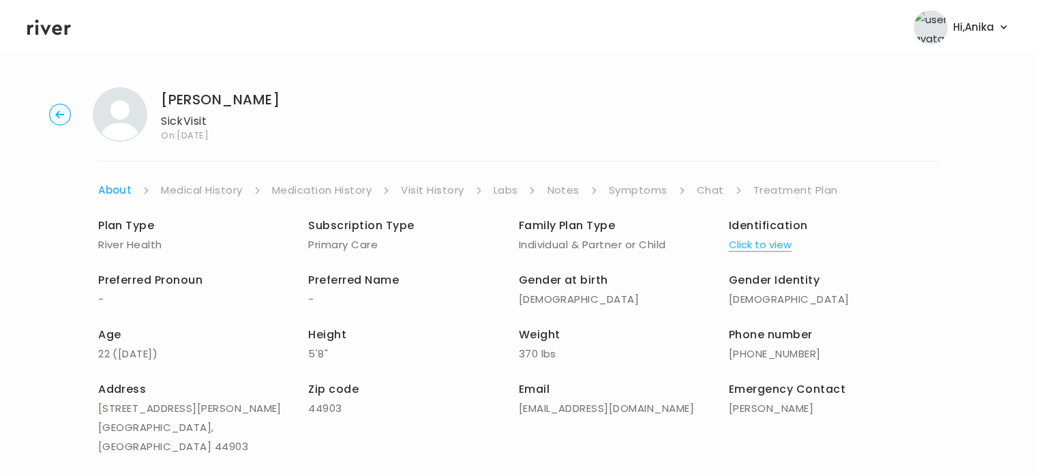
click at [742, 250] on button "Click to view" at bounding box center [760, 244] width 63 height 19
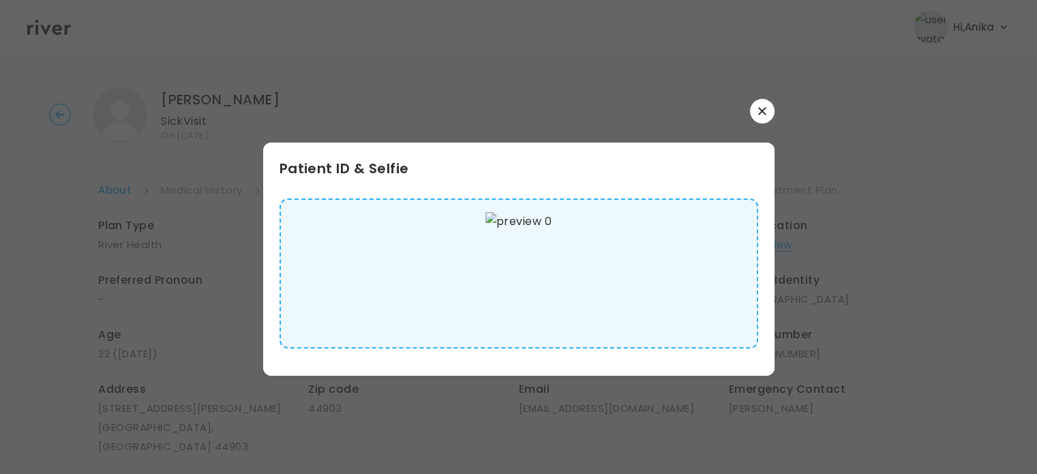
click at [764, 110] on icon "button" at bounding box center [762, 111] width 8 height 8
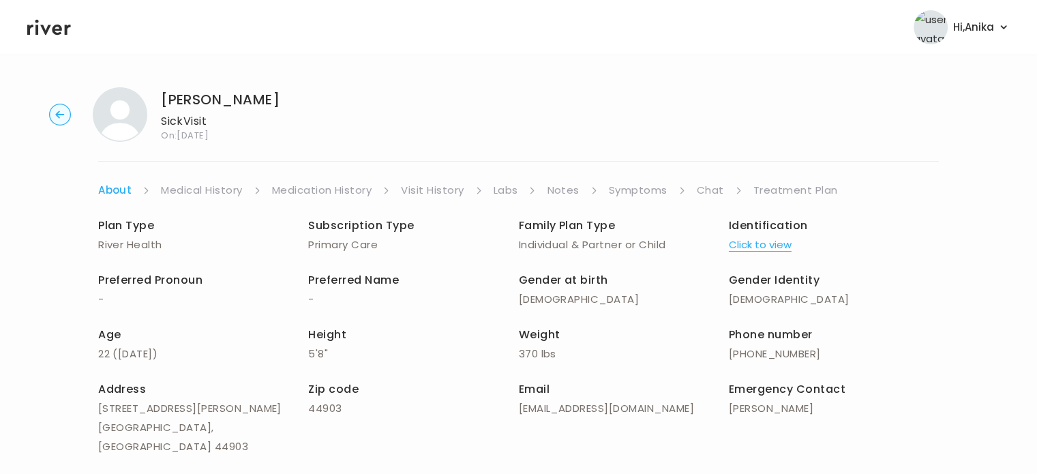
click at [224, 190] on link "Medical History" at bounding box center [201, 190] width 81 height 19
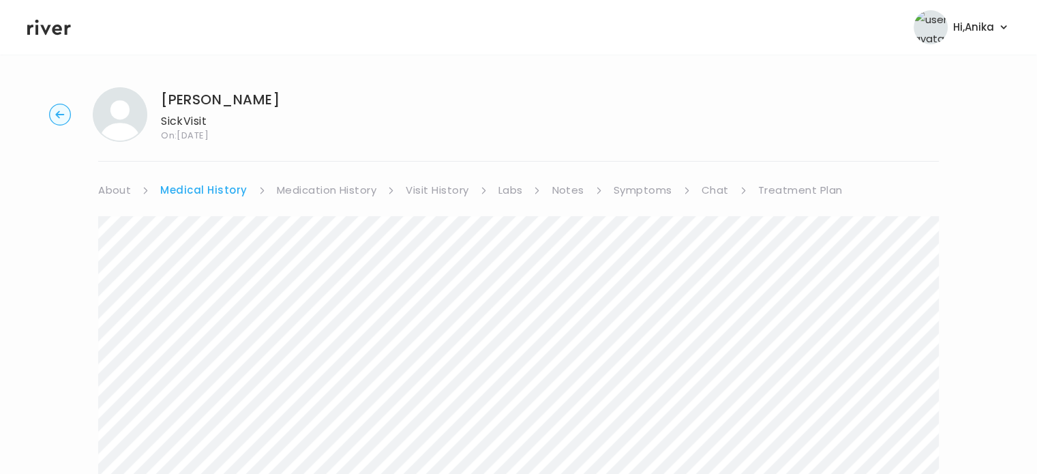
click at [343, 198] on link "Medication History" at bounding box center [327, 190] width 100 height 19
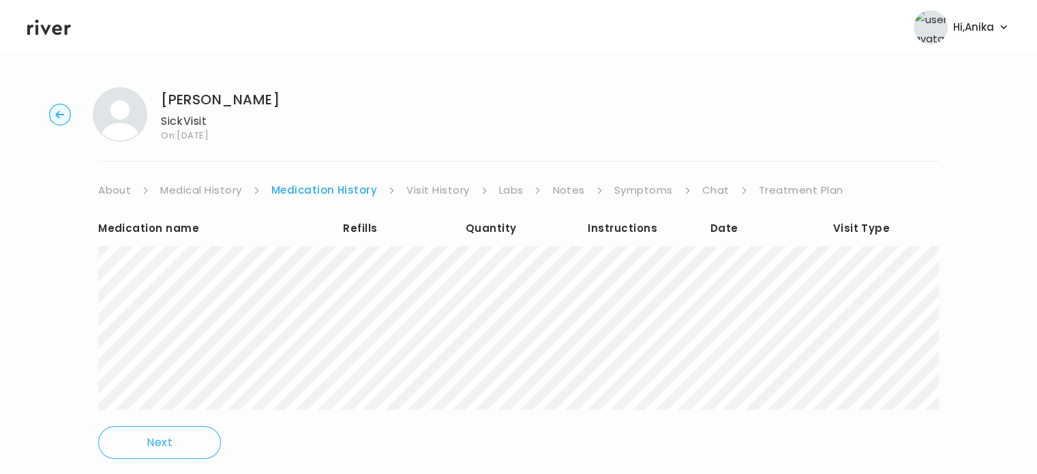
click at [438, 186] on link "Visit History" at bounding box center [437, 190] width 63 height 19
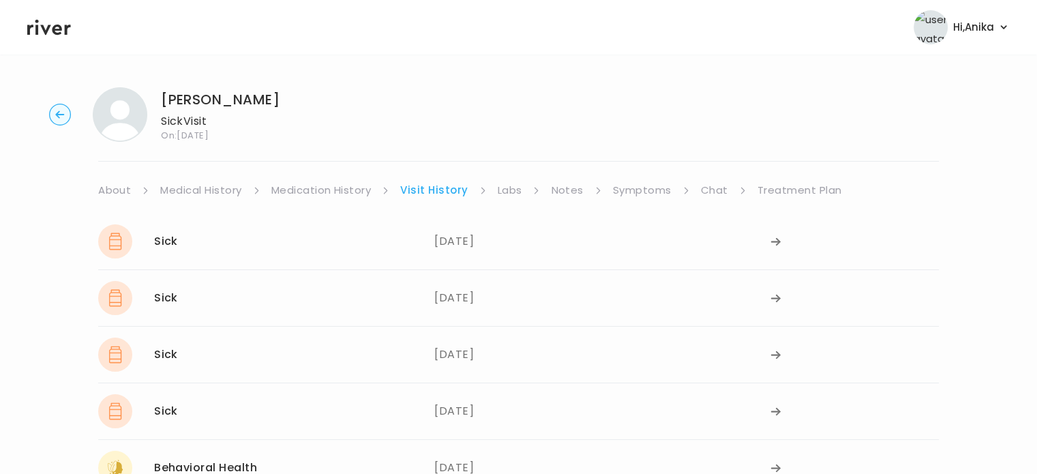
click at [508, 187] on link "Labs" at bounding box center [510, 190] width 25 height 19
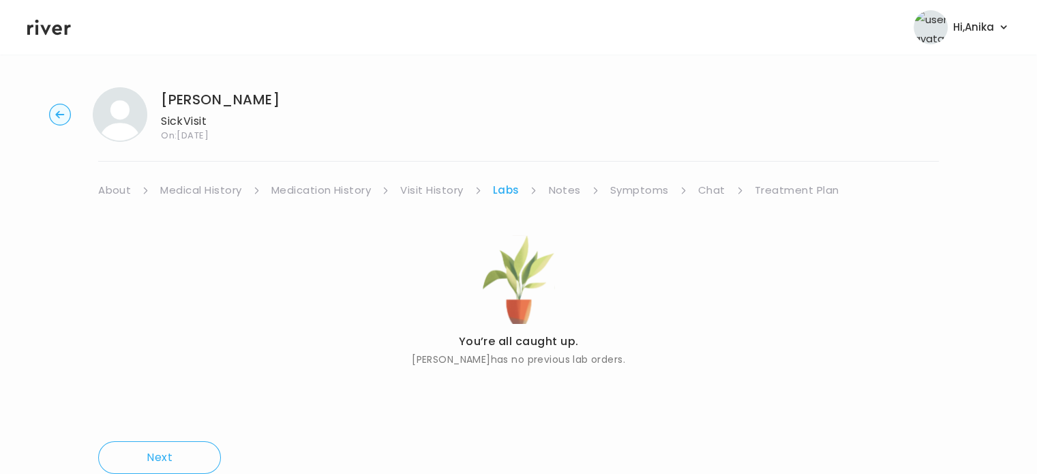
click at [554, 190] on link "Notes" at bounding box center [564, 190] width 32 height 19
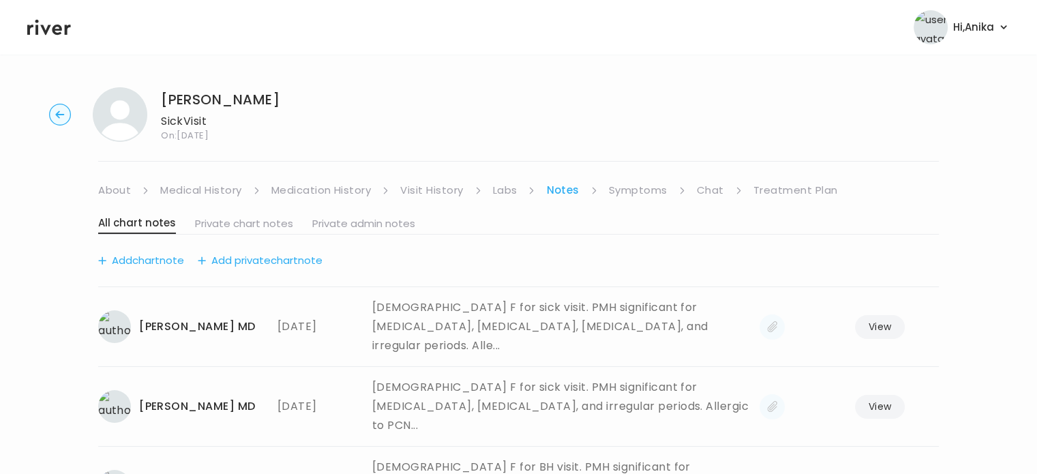
click at [641, 184] on link "Symptoms" at bounding box center [638, 190] width 59 height 19
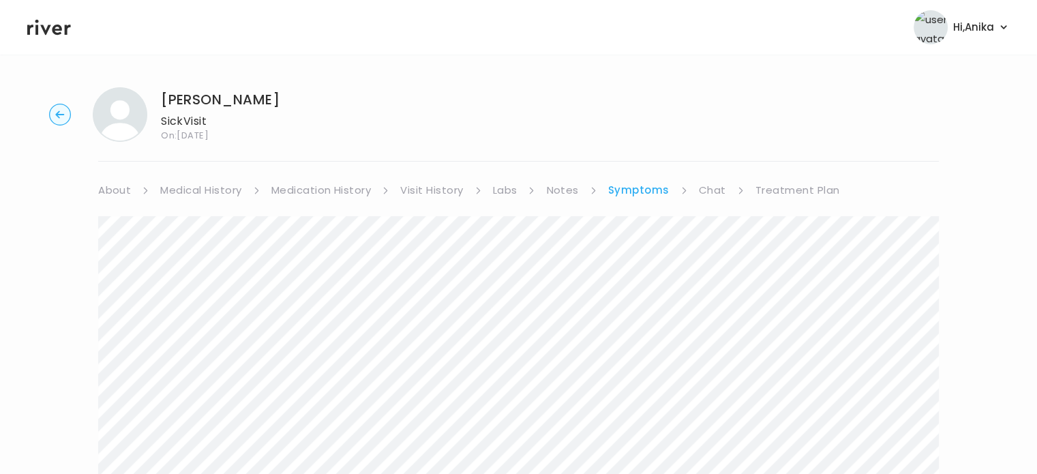
click at [713, 191] on link "Chat" at bounding box center [712, 190] width 27 height 19
click at [57, 117] on circle "button" at bounding box center [60, 114] width 21 height 21
